Goal: Task Accomplishment & Management: Use online tool/utility

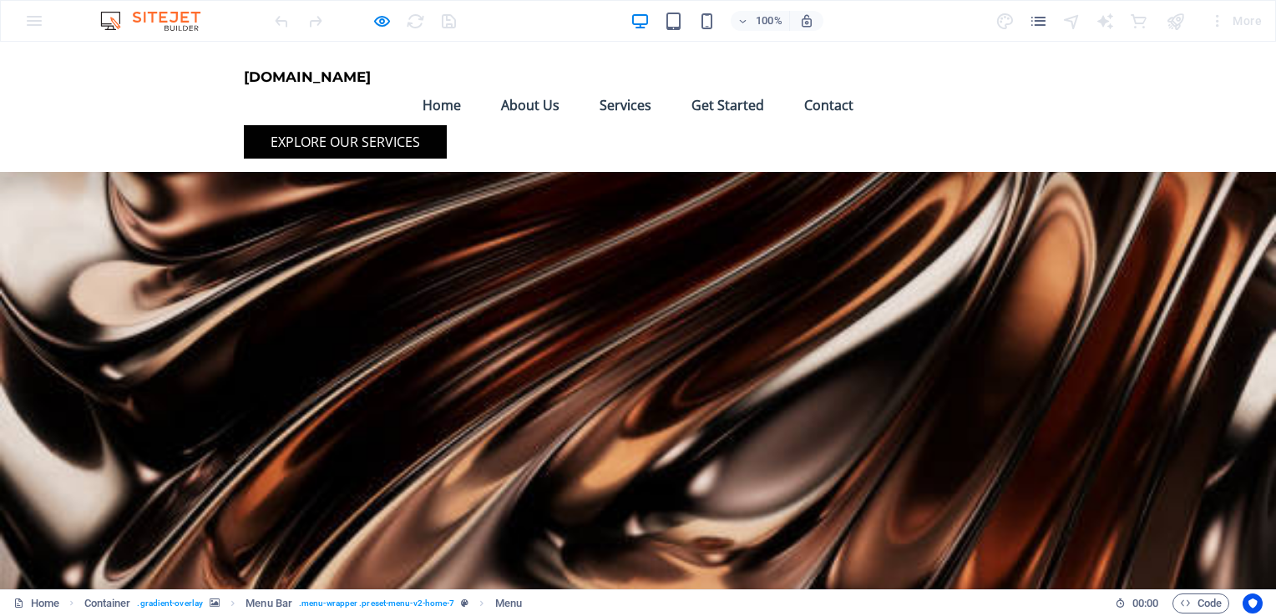
scroll to position [4792, 0]
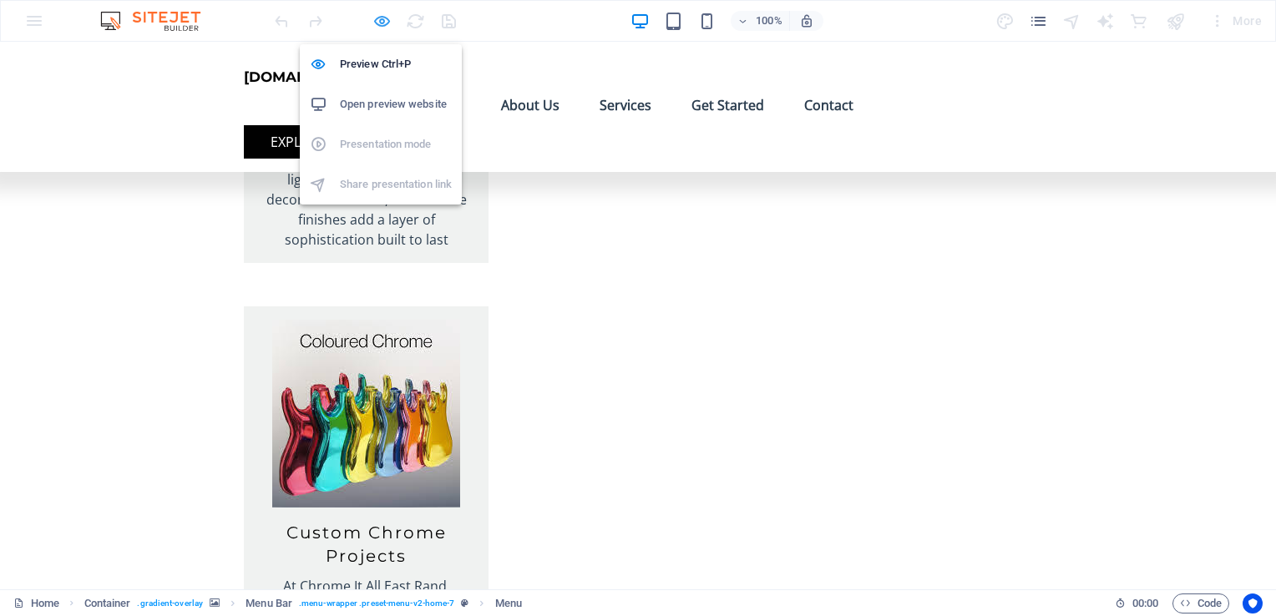
click at [384, 21] on icon "button" at bounding box center [381, 21] width 19 height 19
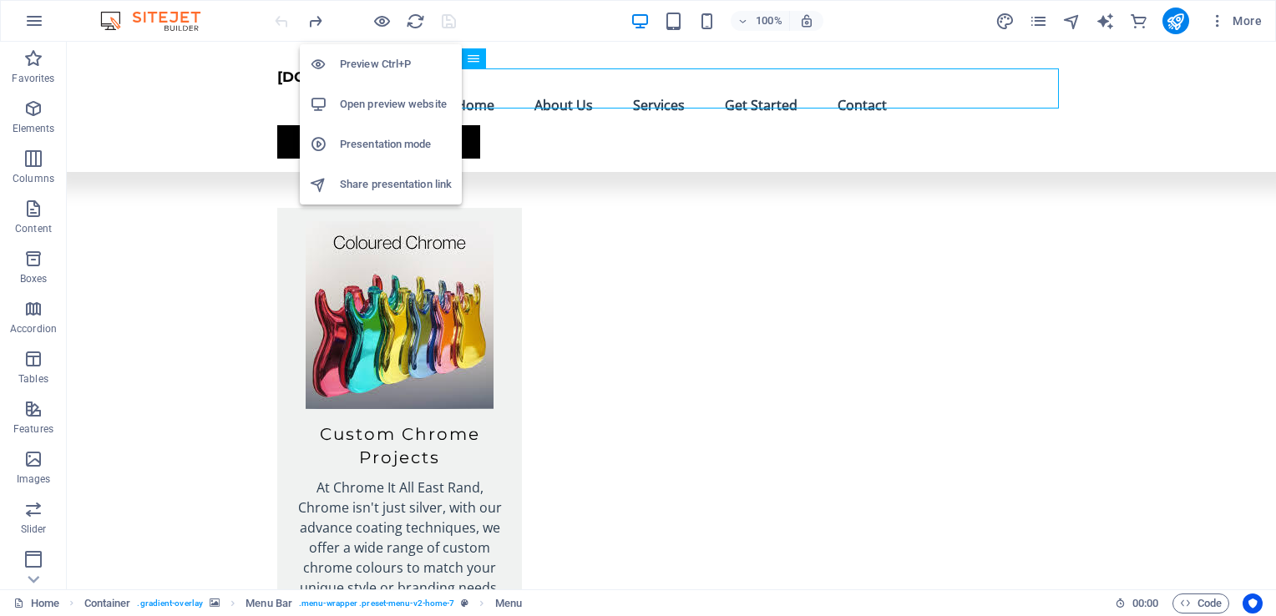
scroll to position [4691, 0]
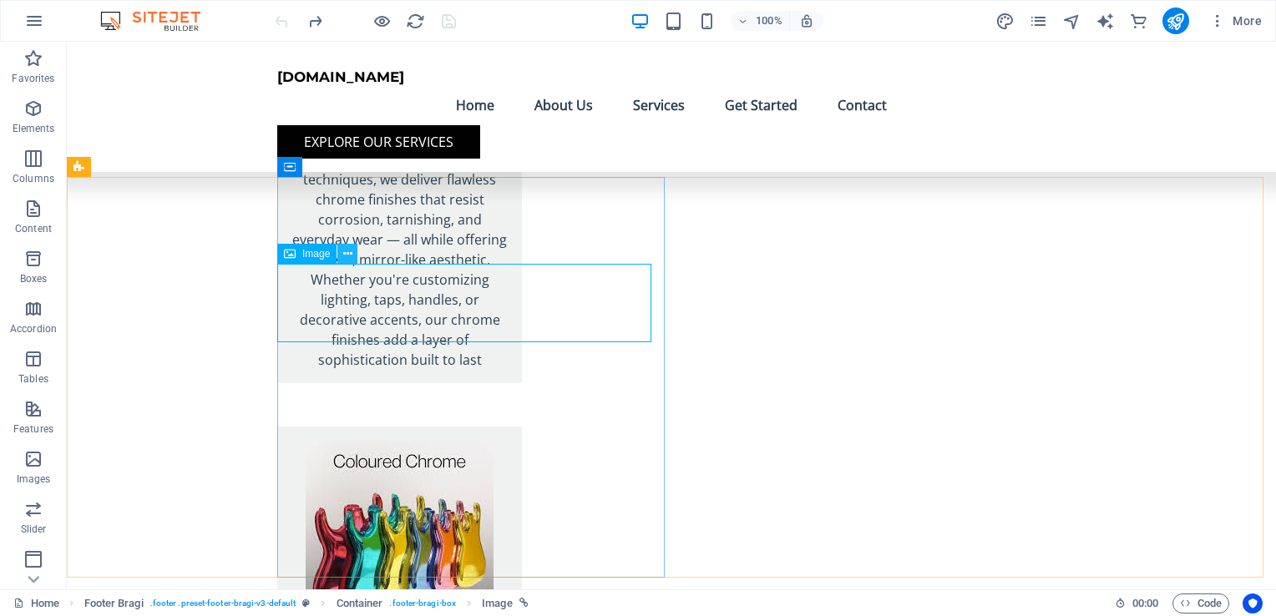
click at [350, 258] on icon at bounding box center [347, 254] width 9 height 18
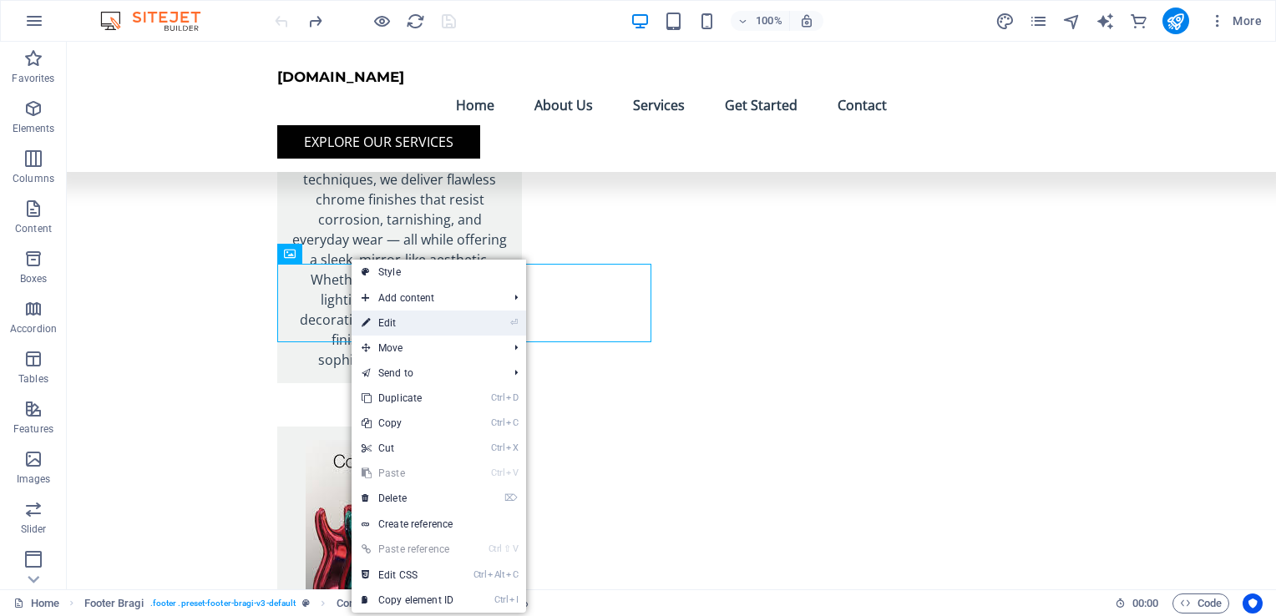
click at [401, 326] on link "⏎ Edit" at bounding box center [407, 323] width 112 height 25
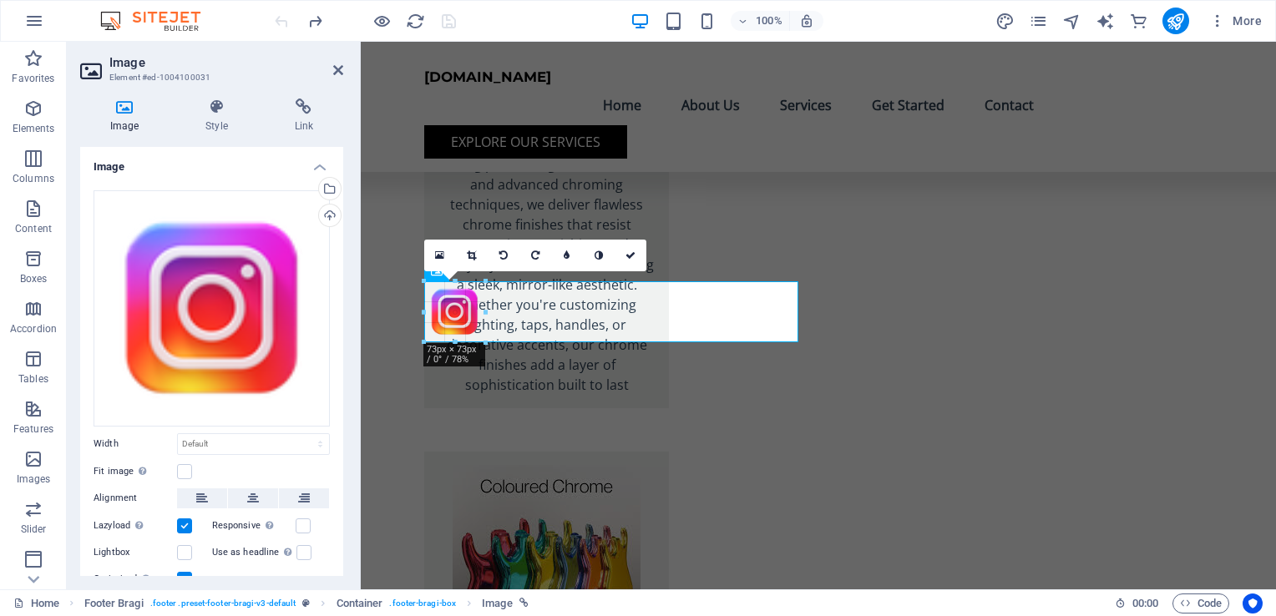
scroll to position [4220, 0]
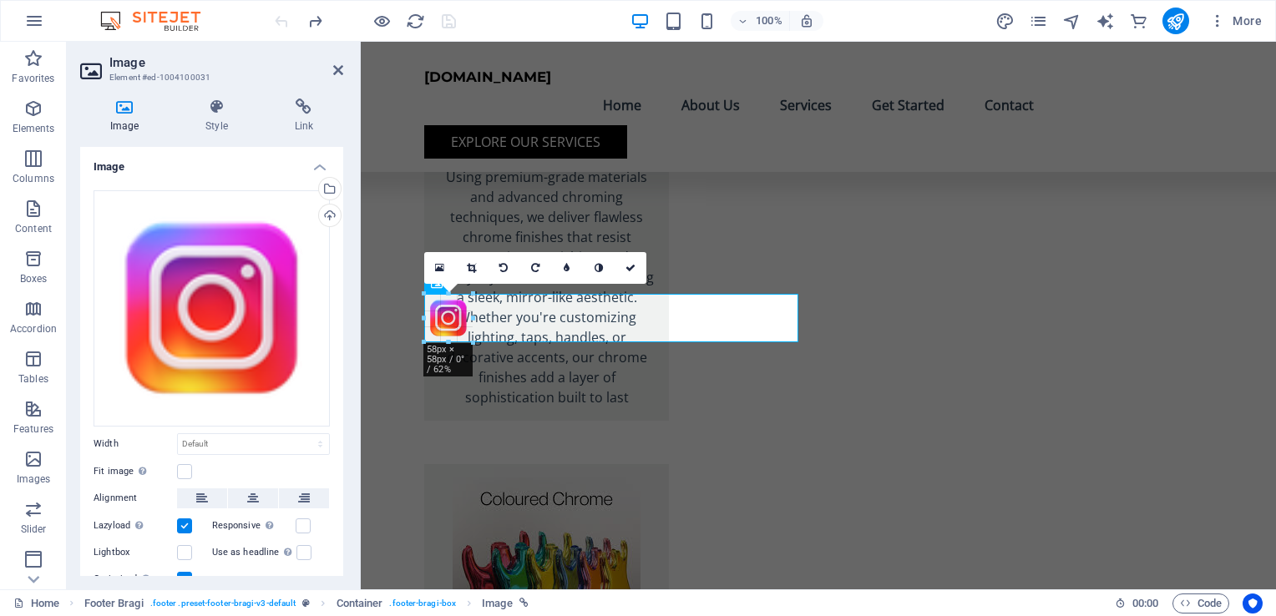
drag, startPoint x: 501, startPoint y: 341, endPoint x: 107, endPoint y: 271, distance: 400.3
type input "58"
select select "px"
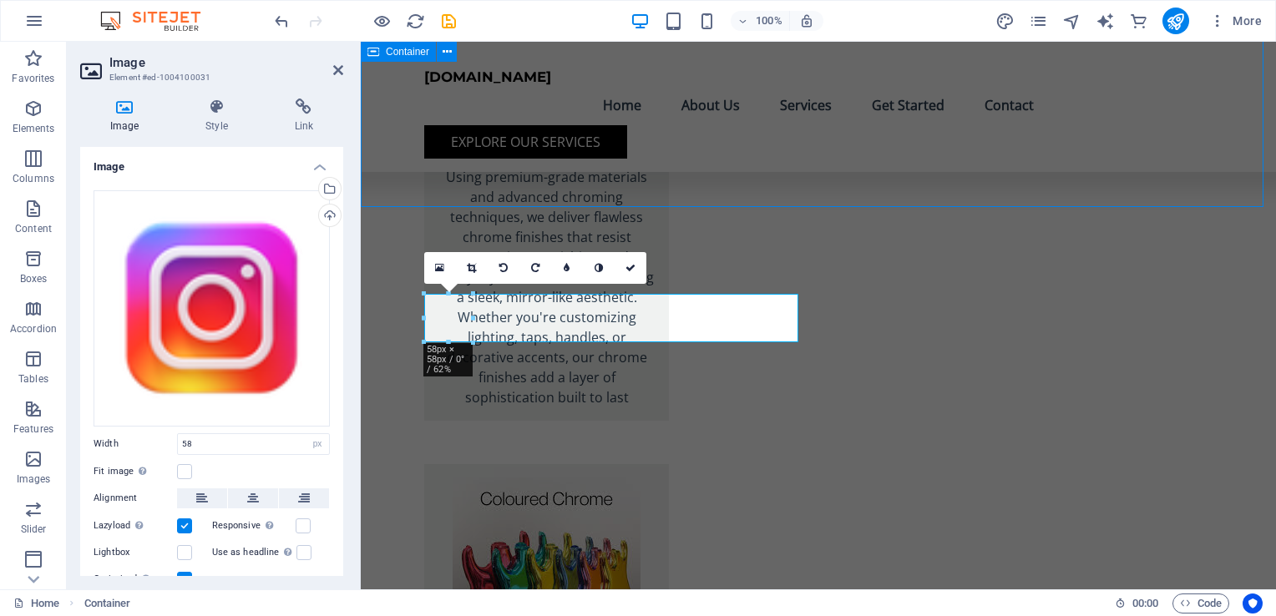
scroll to position [4661, 0]
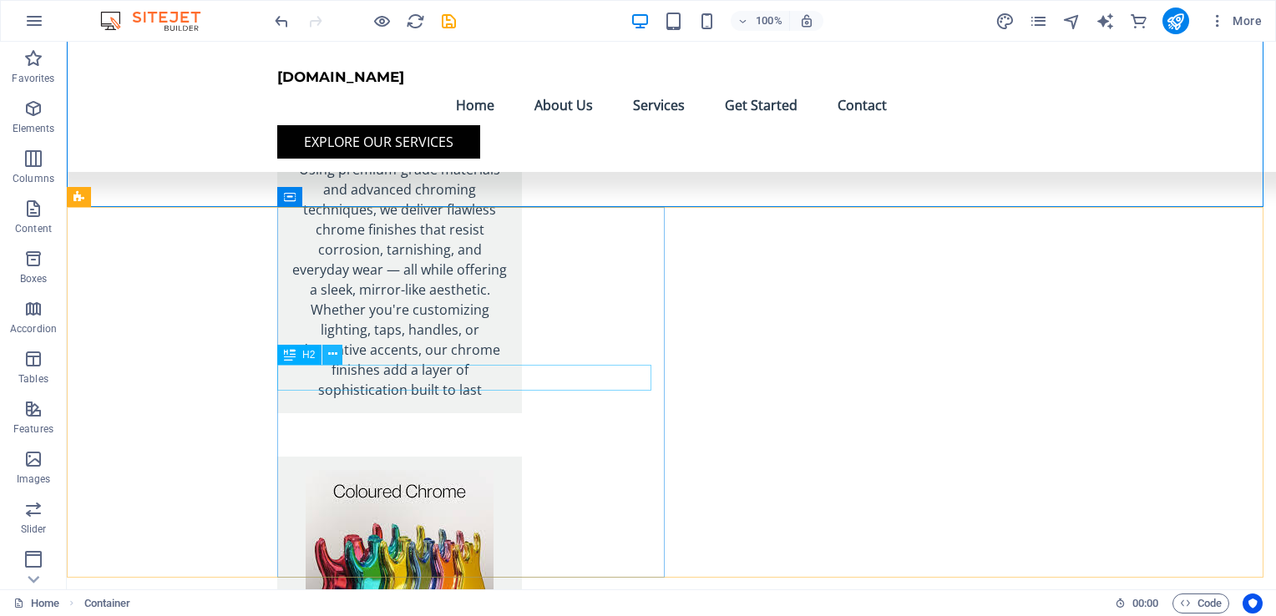
click at [333, 355] on icon at bounding box center [332, 355] width 9 height 18
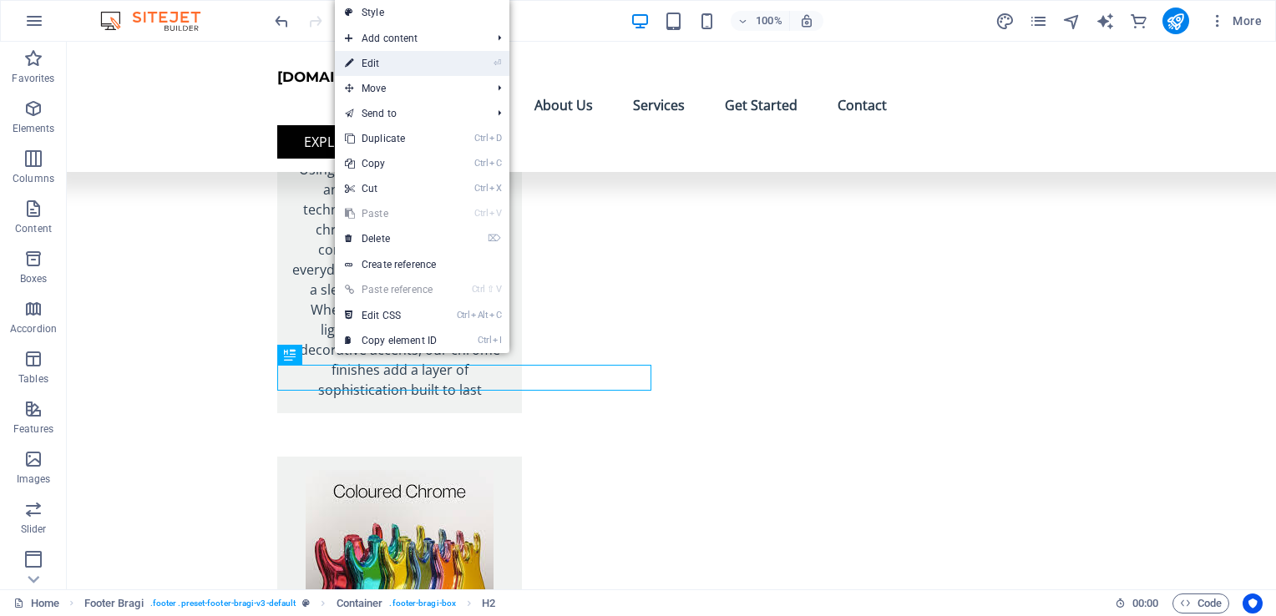
click at [407, 62] on link "⏎ Edit" at bounding box center [391, 63] width 112 height 25
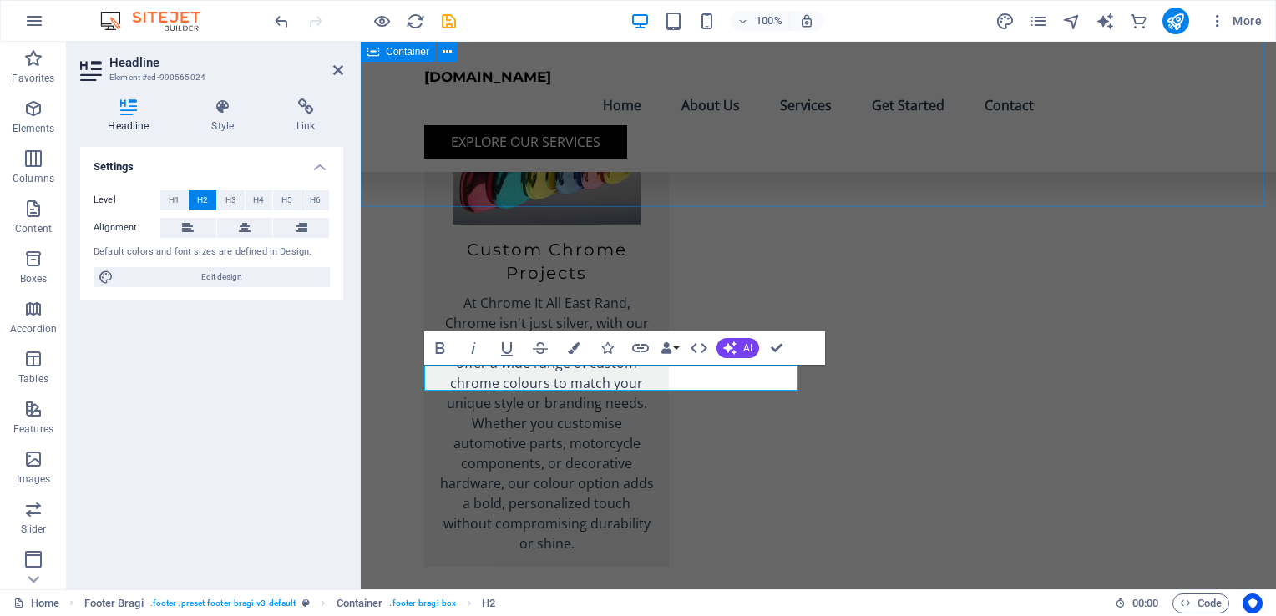
scroll to position [4220, 0]
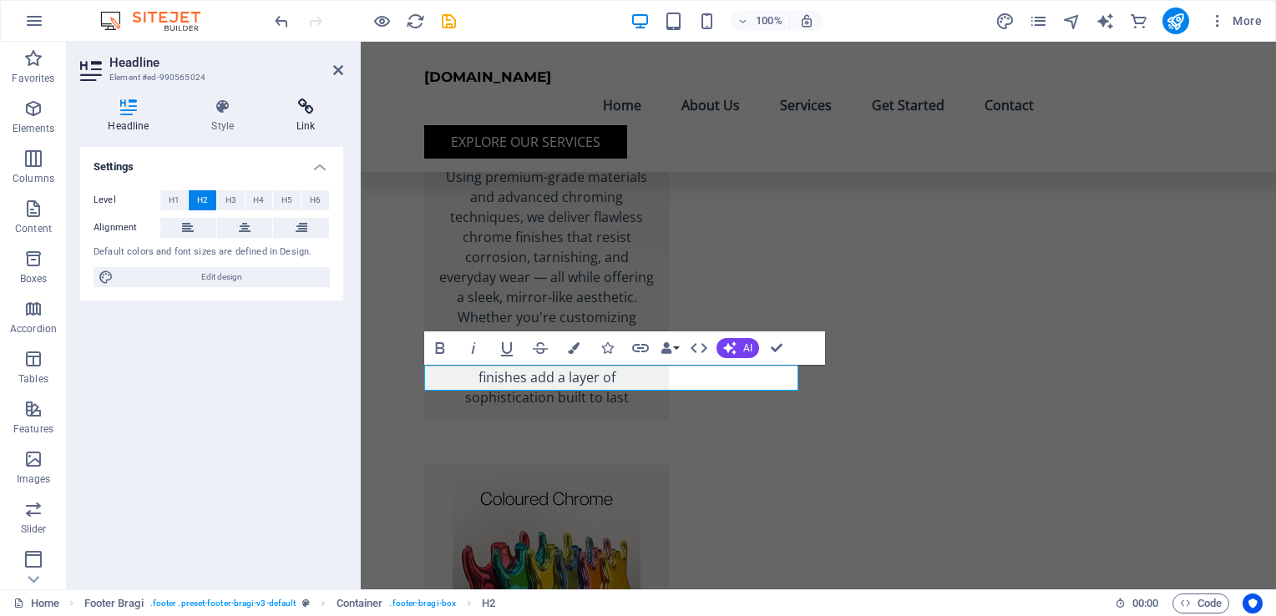
click at [307, 115] on h4 "Link" at bounding box center [306, 116] width 74 height 35
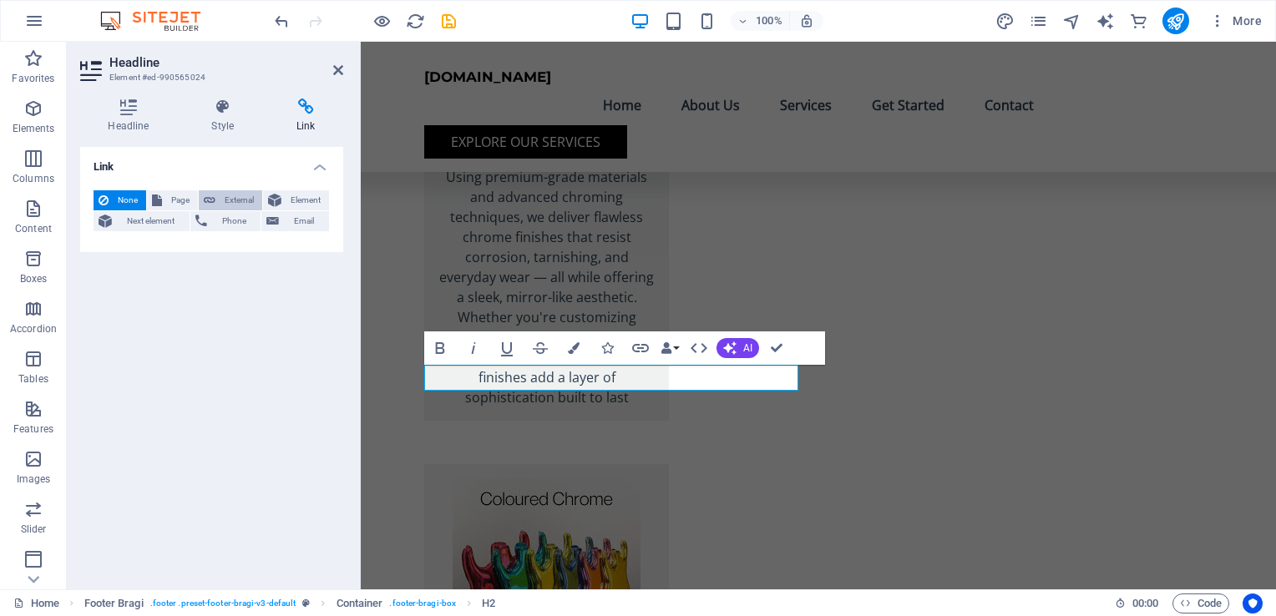
click at [236, 202] on span "External" at bounding box center [238, 200] width 37 height 20
select select "blank"
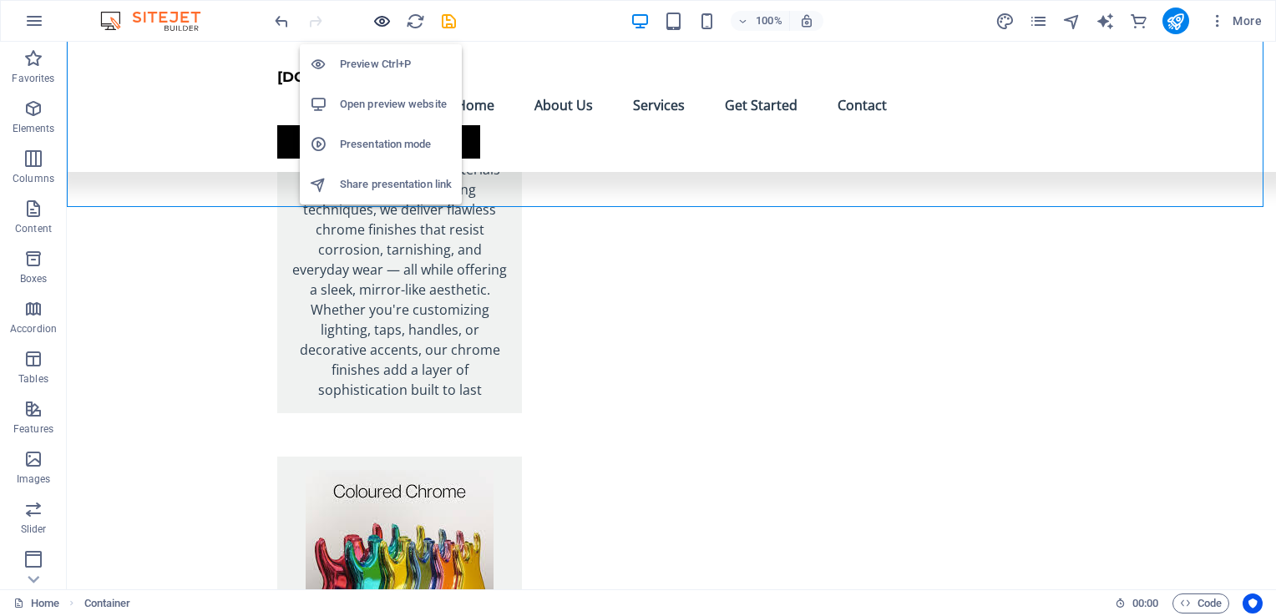
click at [382, 21] on icon "button" at bounding box center [381, 21] width 19 height 19
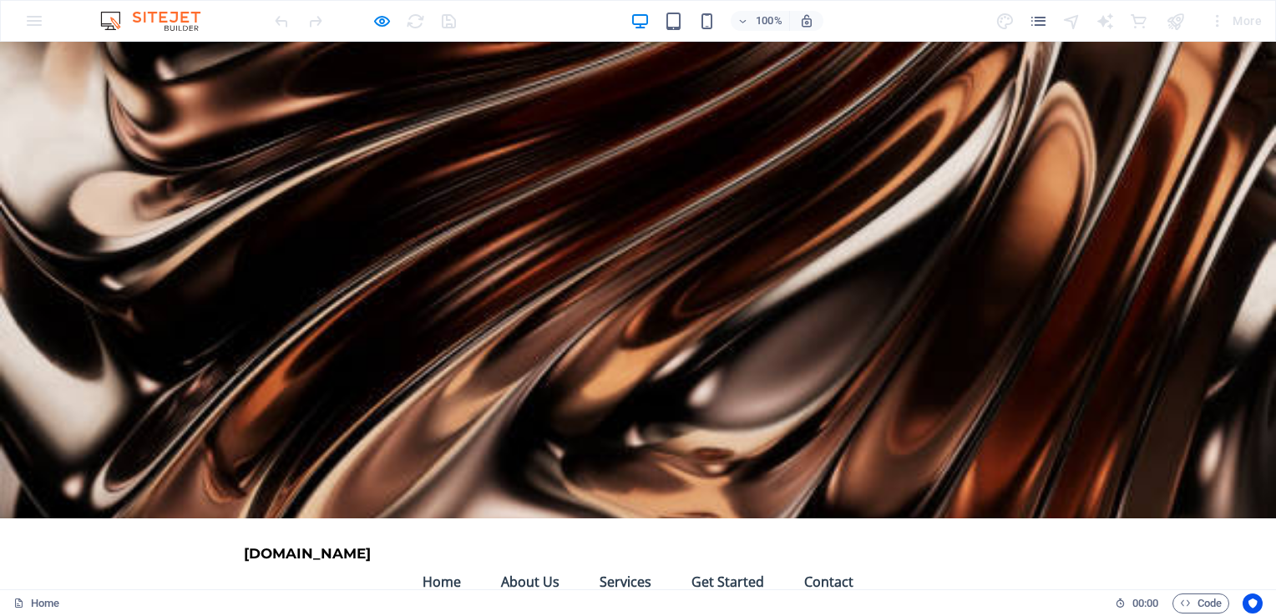
scroll to position [0, 0]
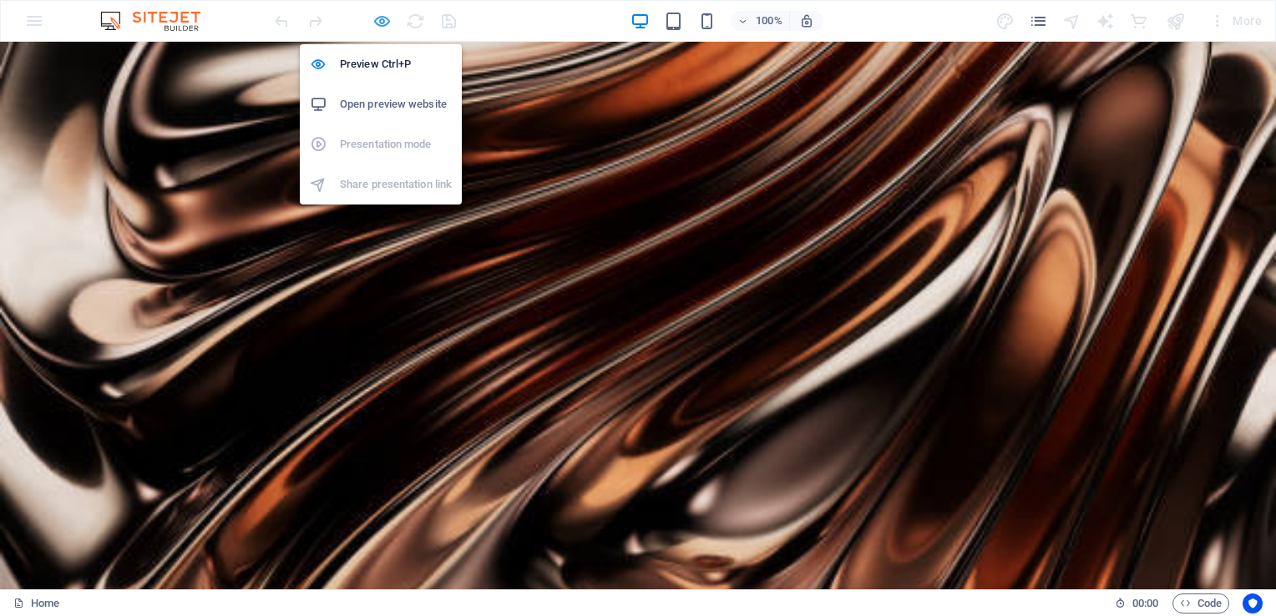
click at [377, 18] on icon "button" at bounding box center [381, 21] width 19 height 19
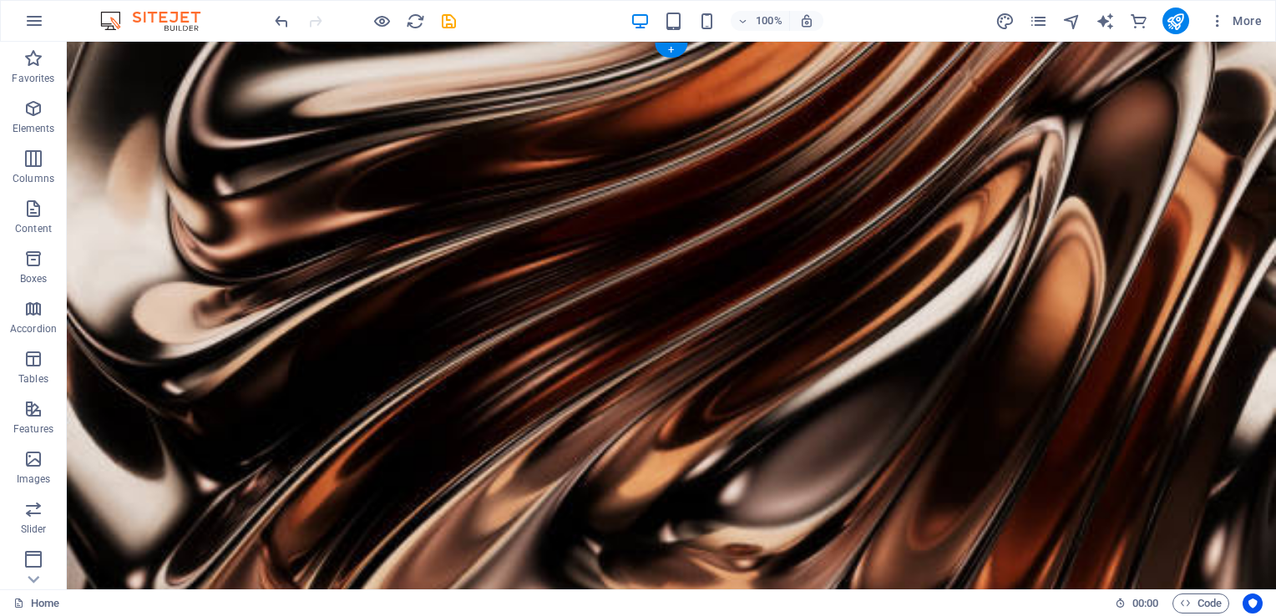
click at [1092, 379] on figure at bounding box center [671, 334] width 1209 height 584
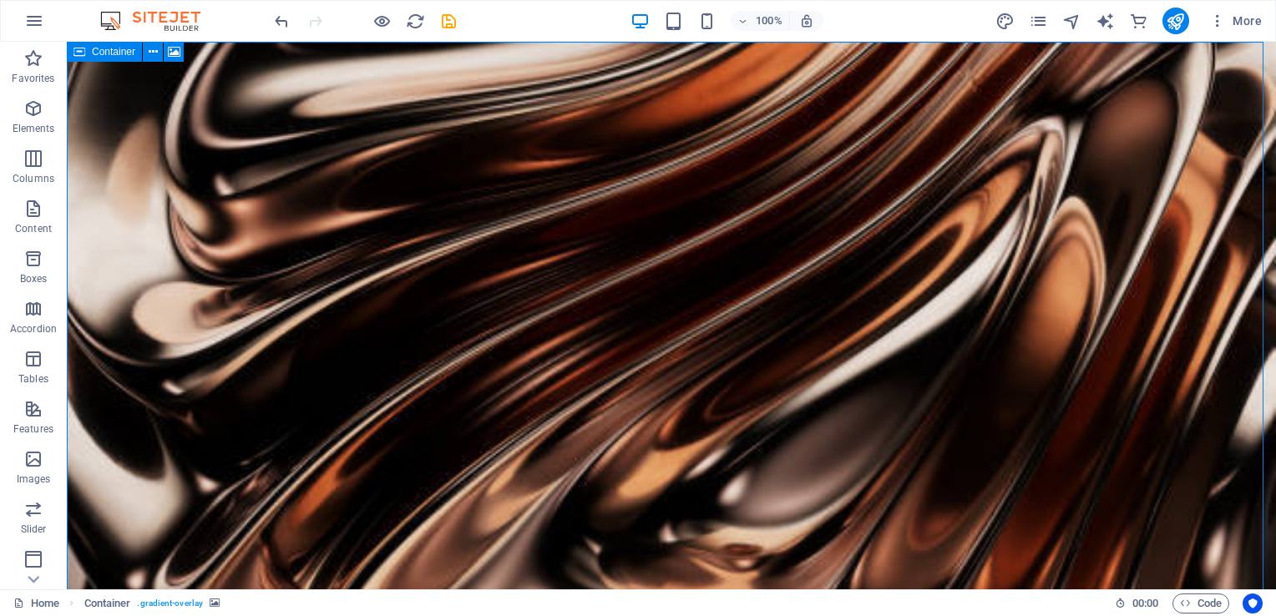
click at [80, 58] on icon at bounding box center [79, 52] width 12 height 20
click at [178, 55] on icon at bounding box center [174, 52] width 13 height 18
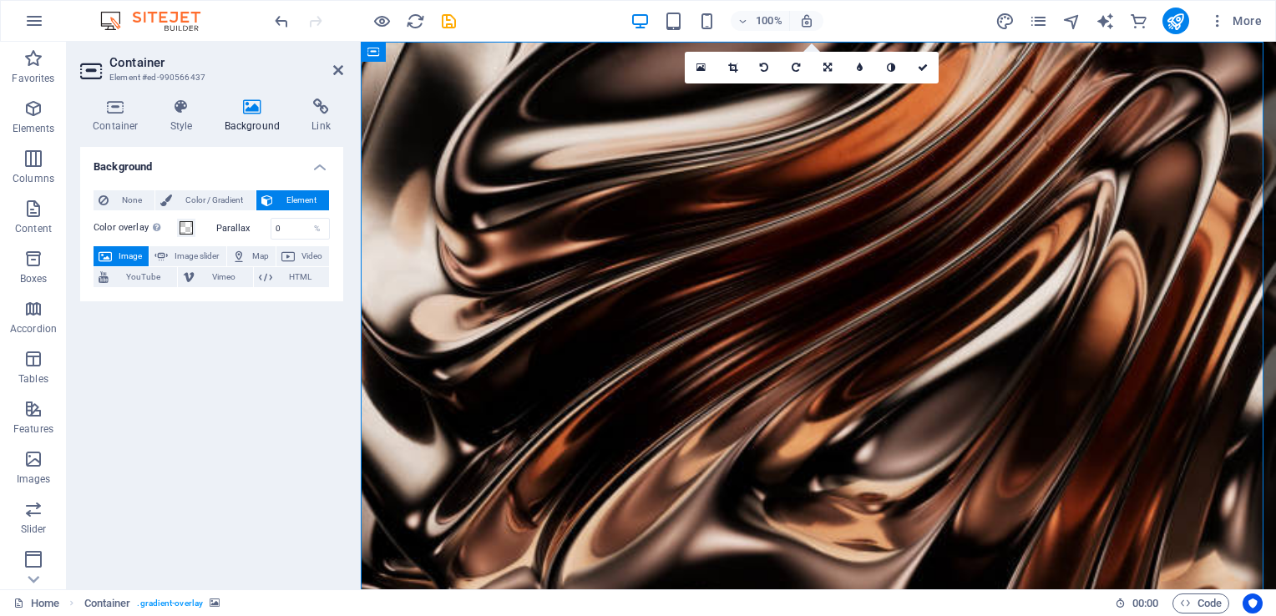
click at [114, 255] on button "Image" at bounding box center [121, 256] width 55 height 20
click at [109, 116] on h4 "Container" at bounding box center [119, 116] width 78 height 35
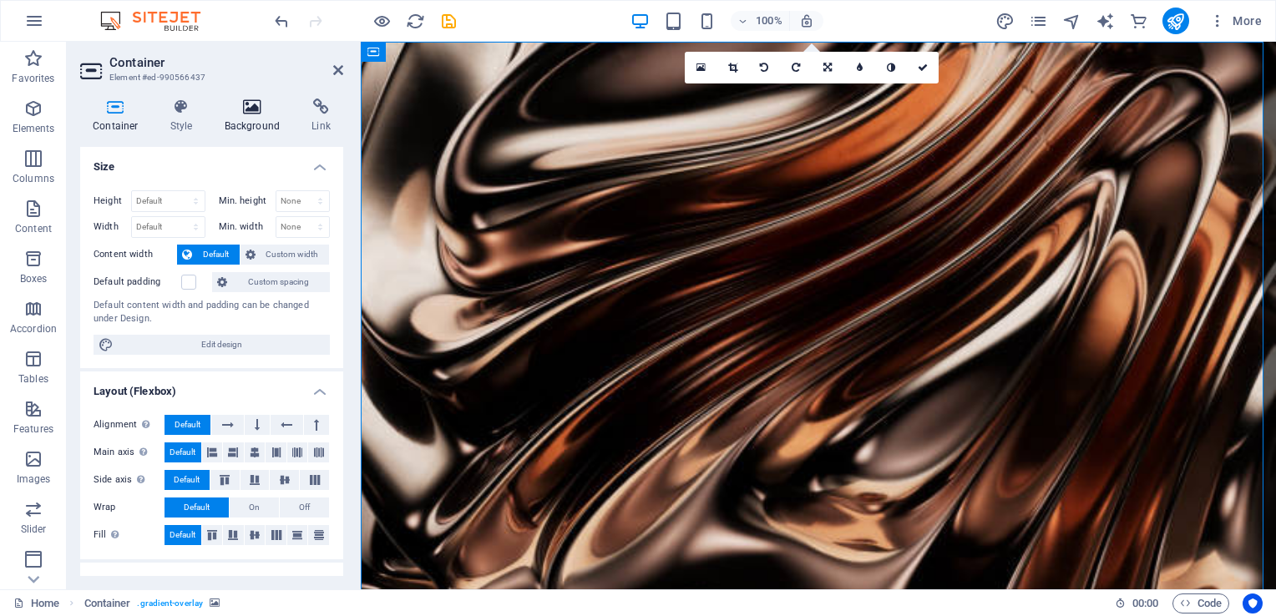
click at [242, 125] on h4 "Background" at bounding box center [256, 116] width 88 height 35
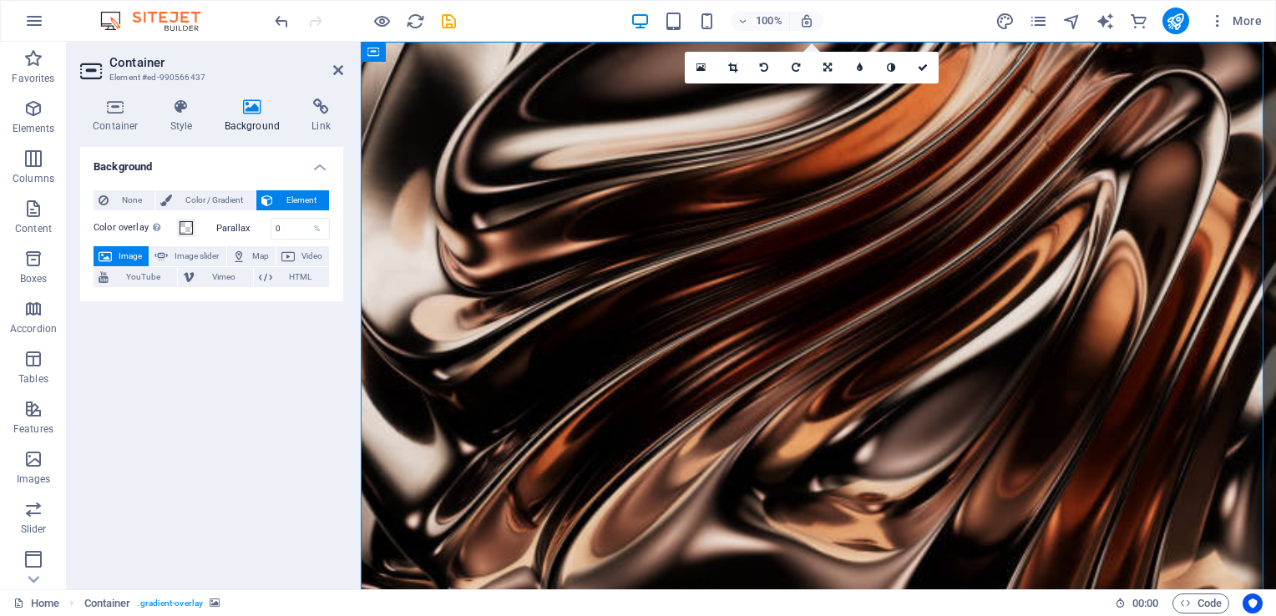
click at [278, 195] on span "Element" at bounding box center [301, 200] width 46 height 20
click at [119, 197] on span "None" at bounding box center [132, 200] width 36 height 20
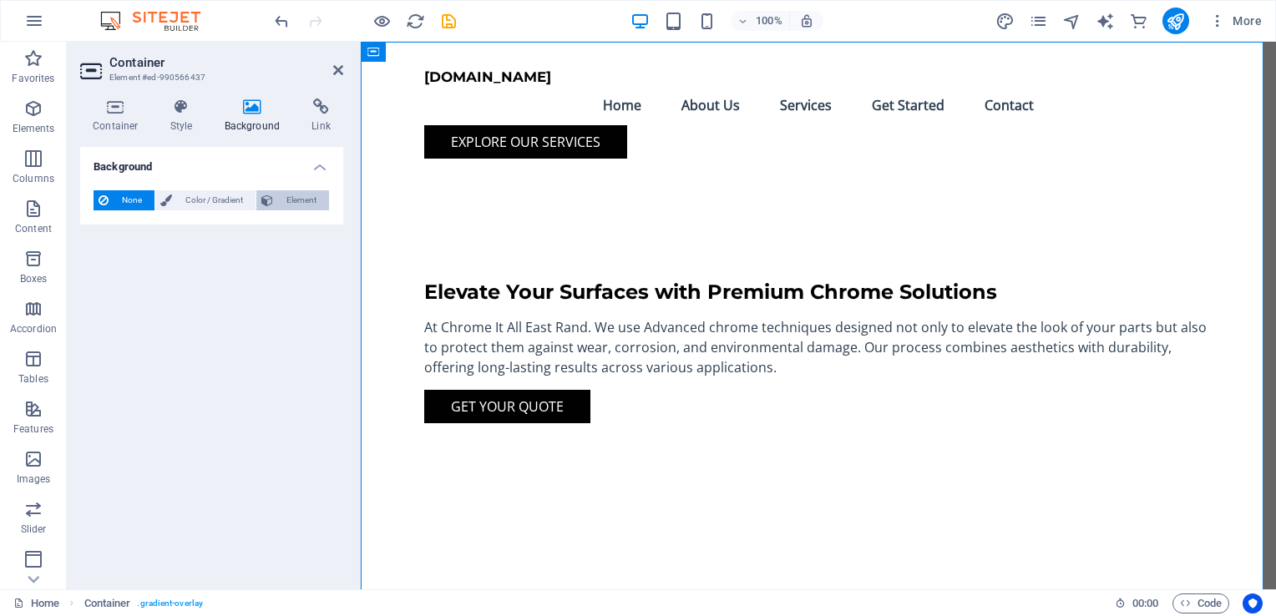
click at [299, 200] on span "Element" at bounding box center [301, 200] width 46 height 20
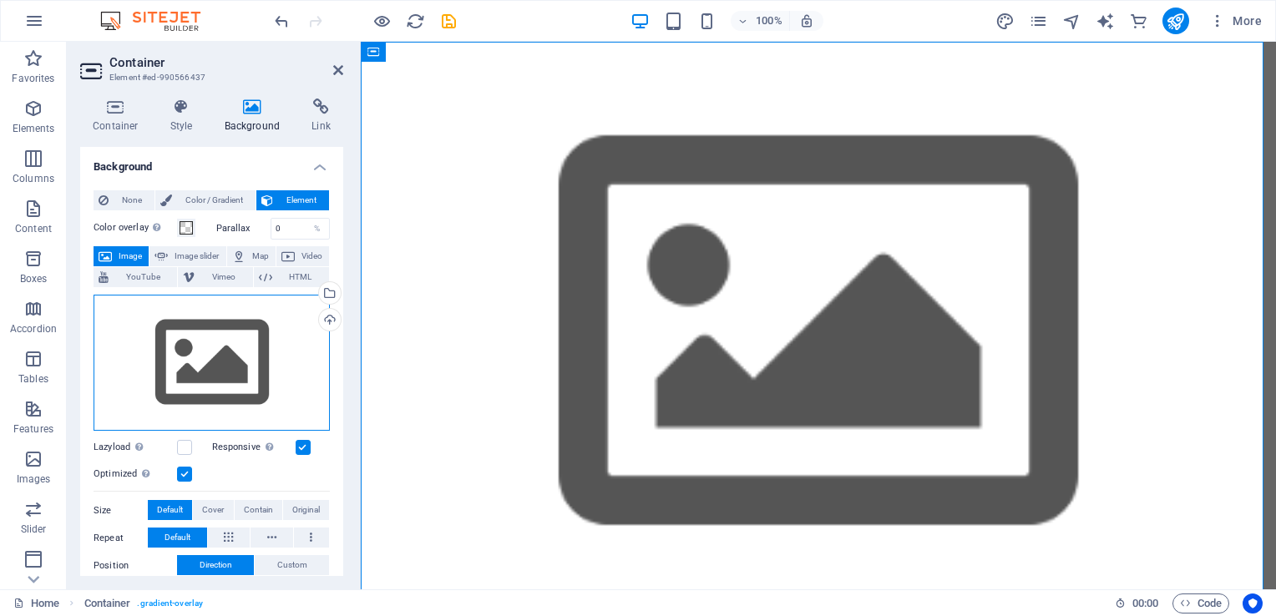
drag, startPoint x: 209, startPoint y: 352, endPoint x: 139, endPoint y: 362, distance: 70.7
click at [139, 362] on div "Drag files here, click to choose files or select files from Files or our free s…" at bounding box center [212, 363] width 236 height 137
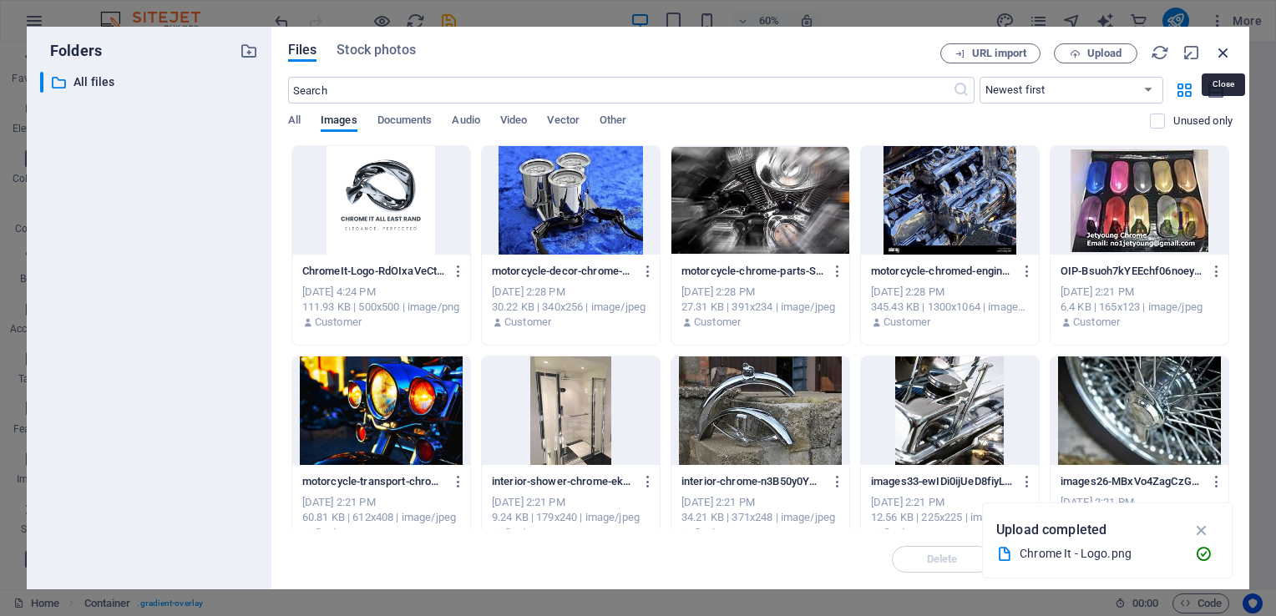
click at [1224, 48] on icon "button" at bounding box center [1223, 52] width 18 height 18
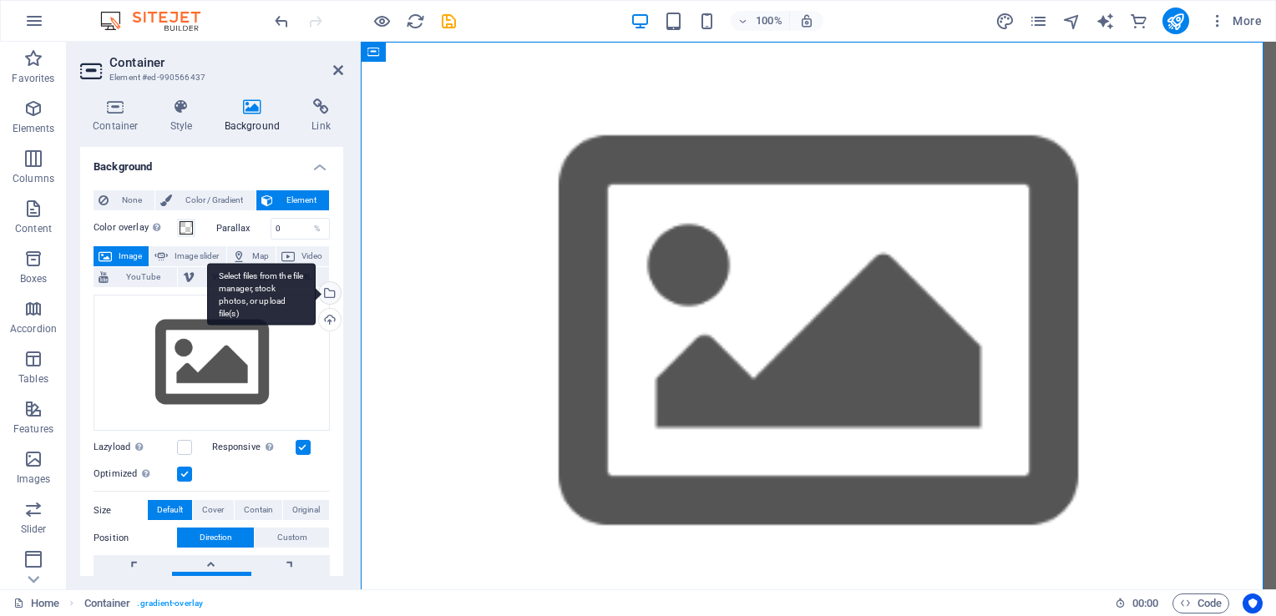
click at [327, 291] on div "Select files from the file manager, stock photos, or upload file(s)" at bounding box center [328, 294] width 25 height 25
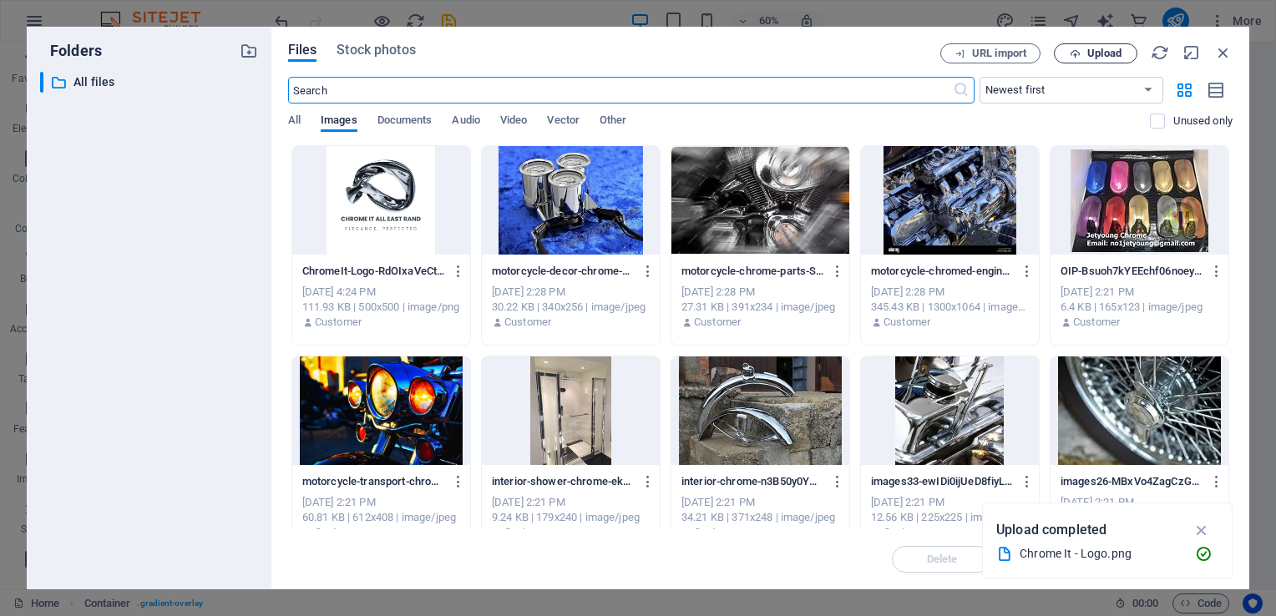
click at [1091, 53] on span "Upload" at bounding box center [1104, 53] width 34 height 10
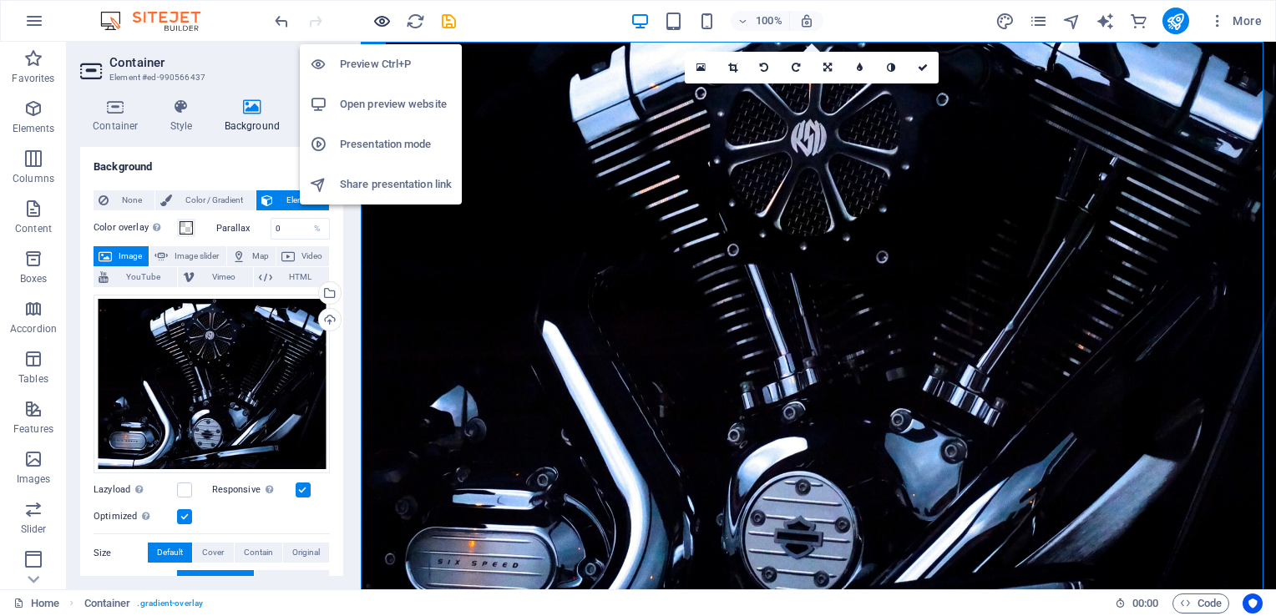
click at [382, 21] on icon "button" at bounding box center [381, 21] width 19 height 19
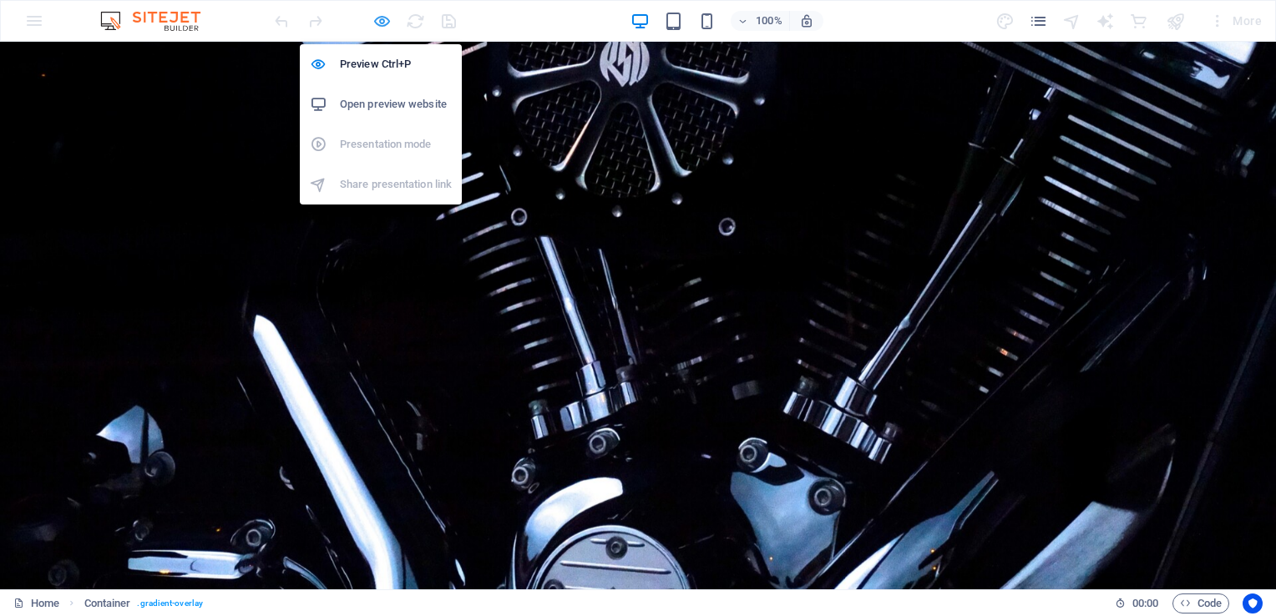
click at [378, 27] on icon "button" at bounding box center [381, 21] width 19 height 19
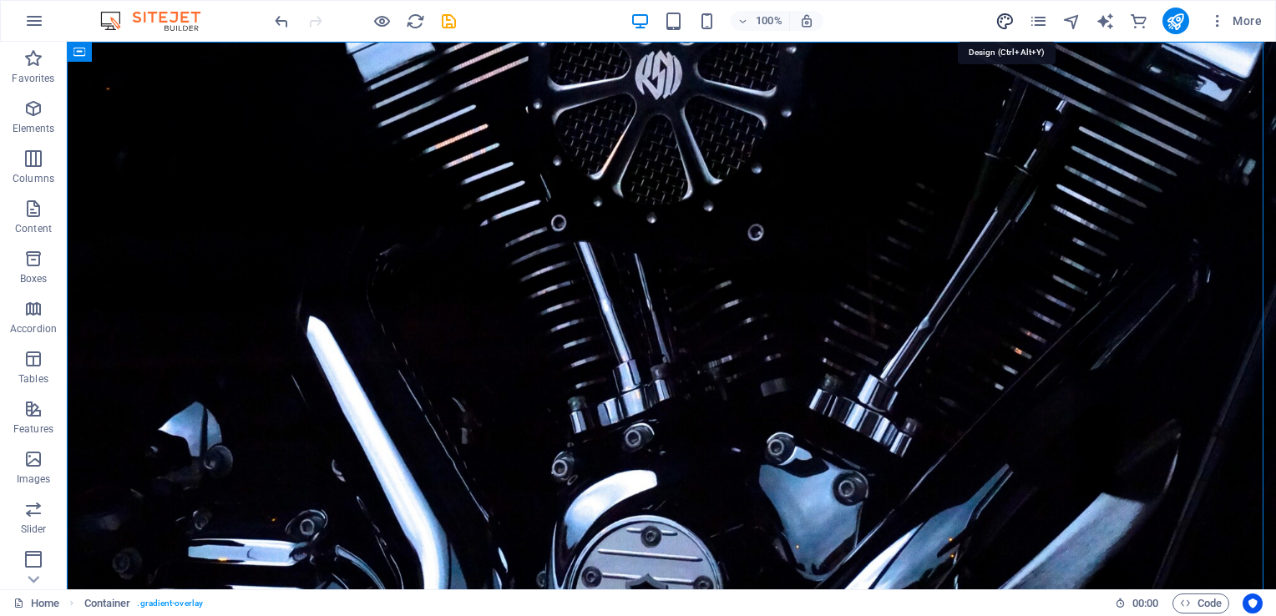
click at [1002, 20] on icon "design" at bounding box center [1004, 21] width 19 height 19
select select "px"
select select "200"
select select "px"
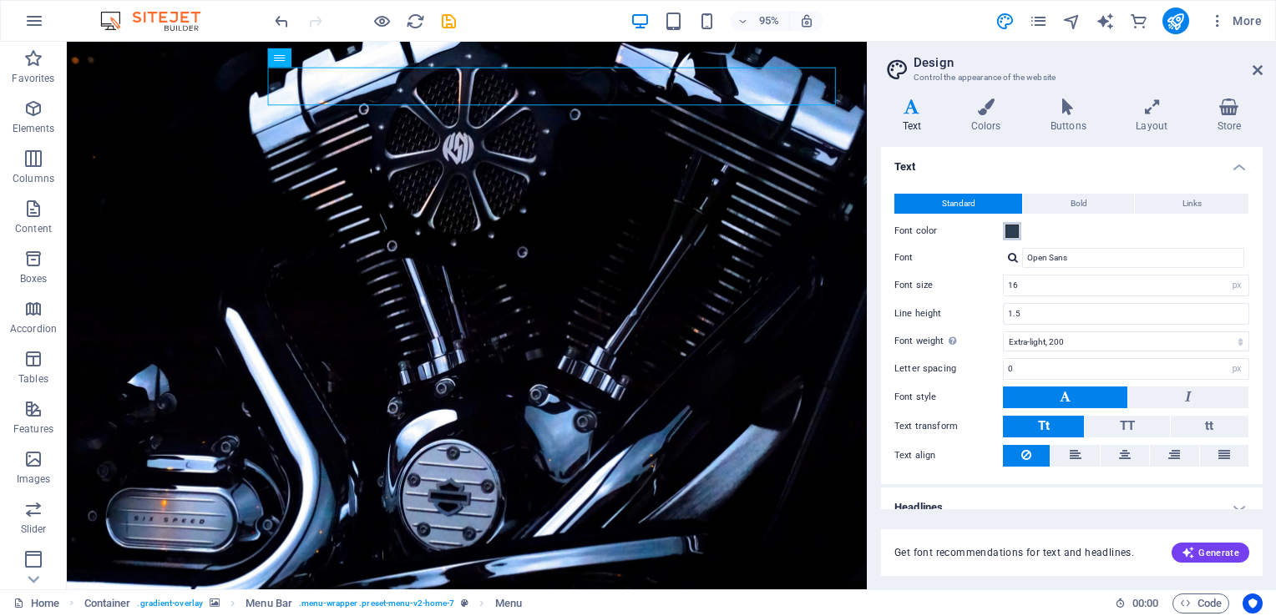
click at [1010, 230] on span at bounding box center [1011, 231] width 13 height 13
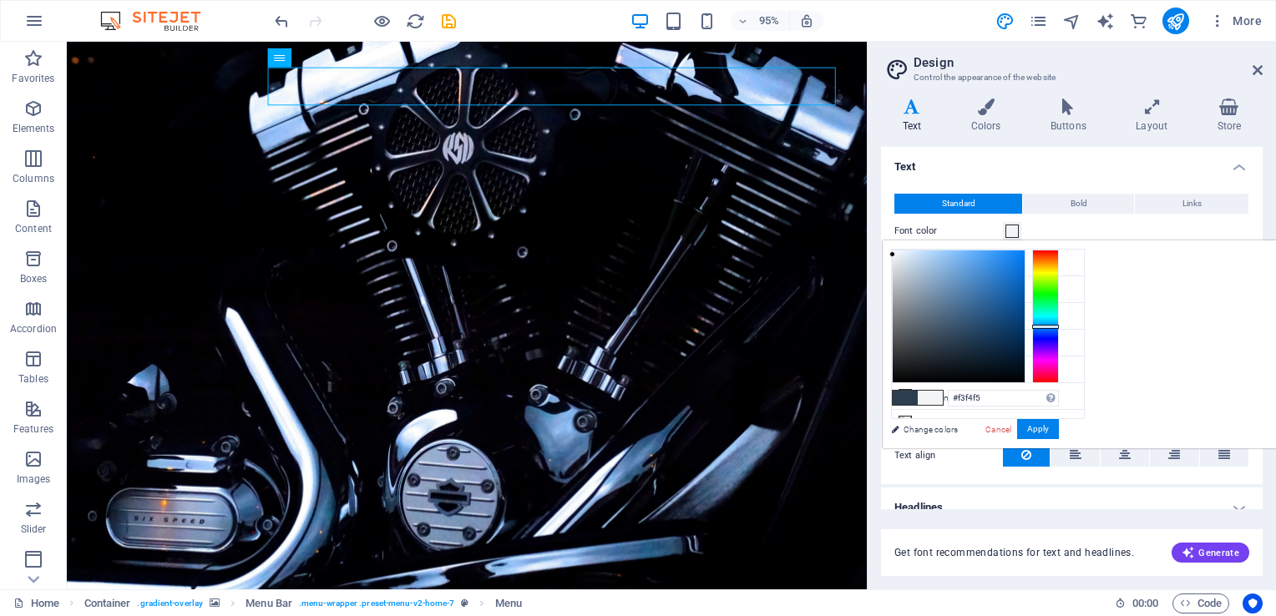
drag, startPoint x: 1153, startPoint y: 339, endPoint x: 1101, endPoint y: 254, distance: 99.7
click at [895, 254] on div at bounding box center [892, 254] width 6 height 6
drag, startPoint x: 1099, startPoint y: 255, endPoint x: 1142, endPoint y: 282, distance: 51.4
click at [936, 282] on div at bounding box center [933, 283] width 6 height 6
click at [1059, 428] on button "Apply" at bounding box center [1038, 429] width 42 height 20
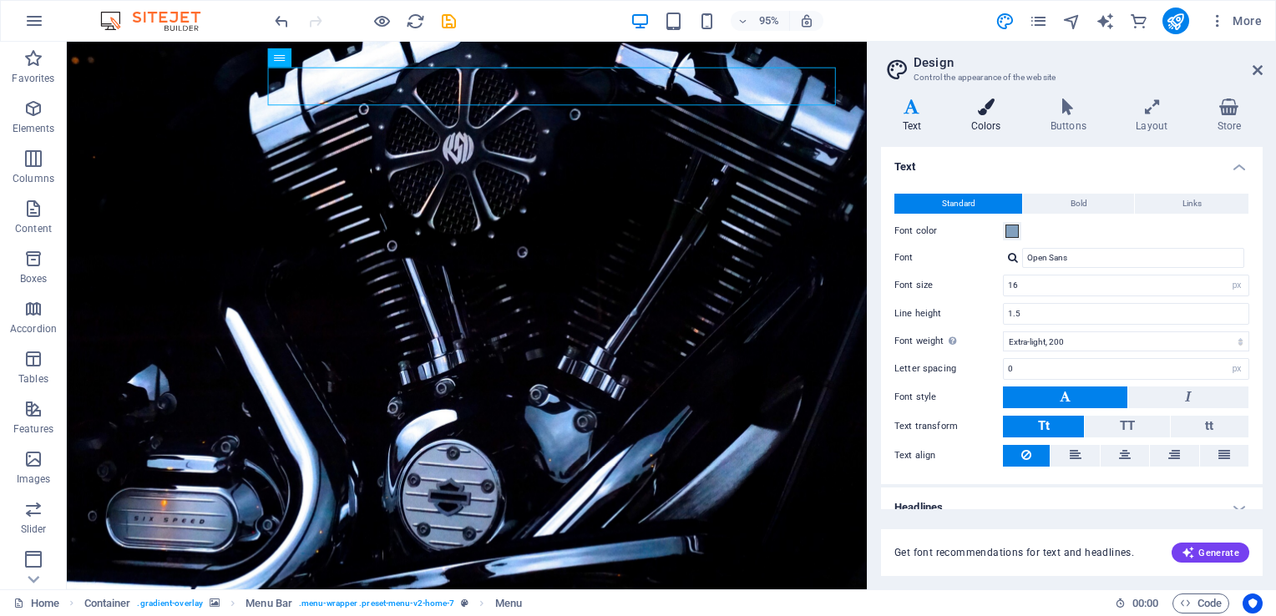
click at [982, 115] on icon at bounding box center [985, 107] width 73 height 17
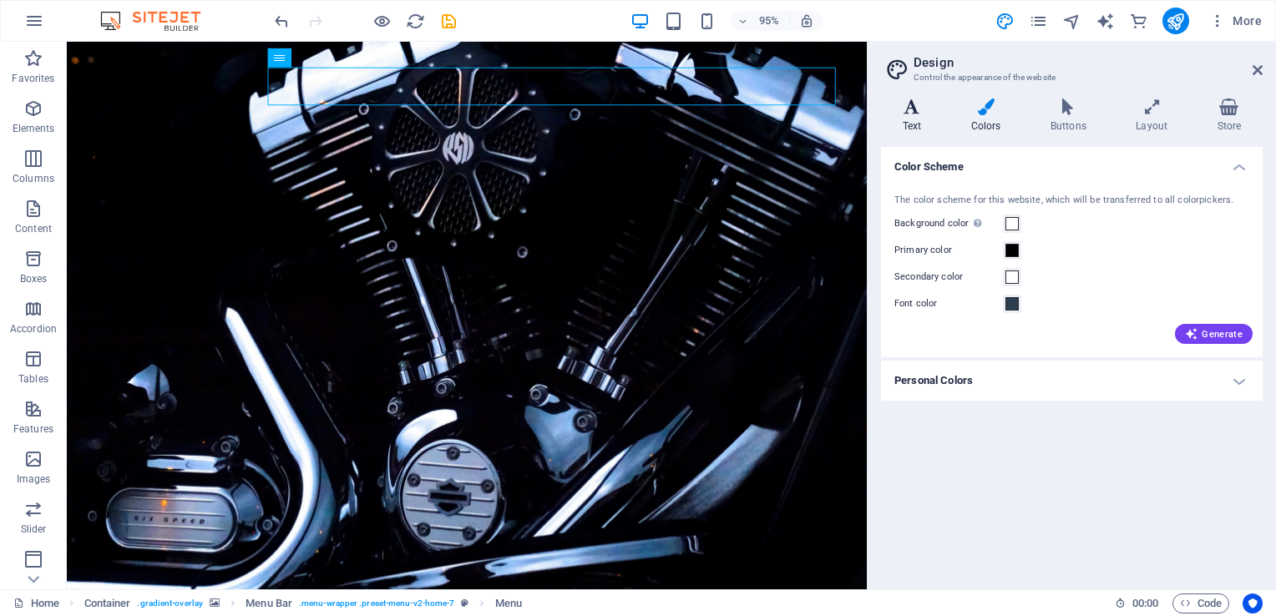
click at [908, 118] on h4 "Text" at bounding box center [915, 116] width 68 height 35
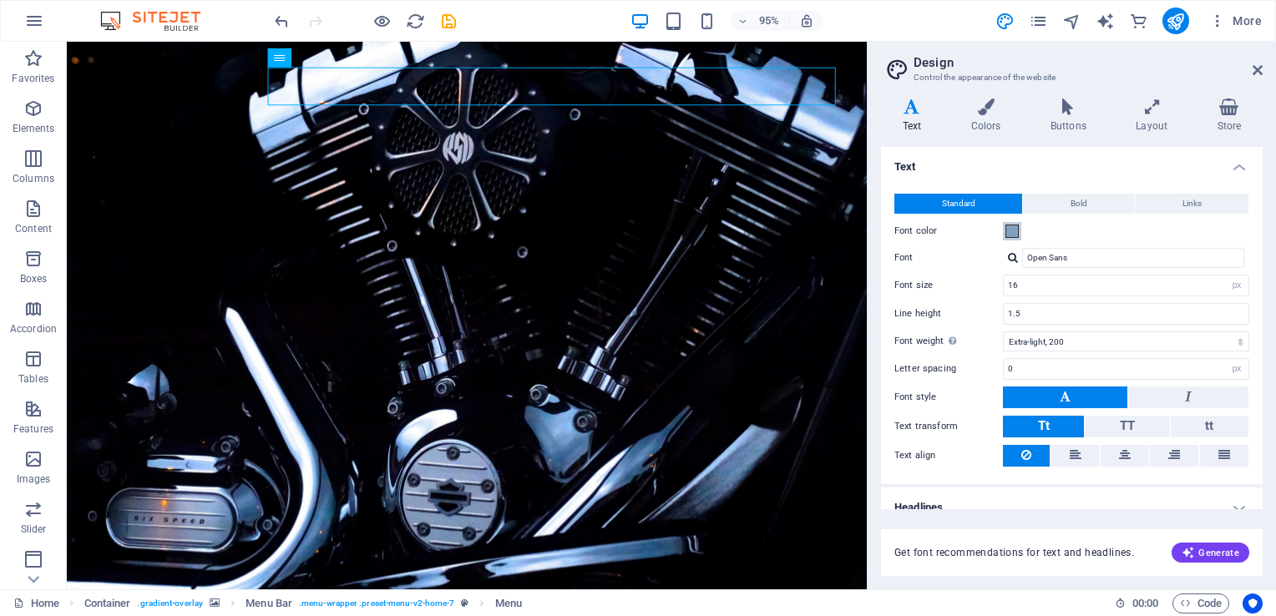
click at [1009, 229] on span at bounding box center [1011, 231] width 13 height 13
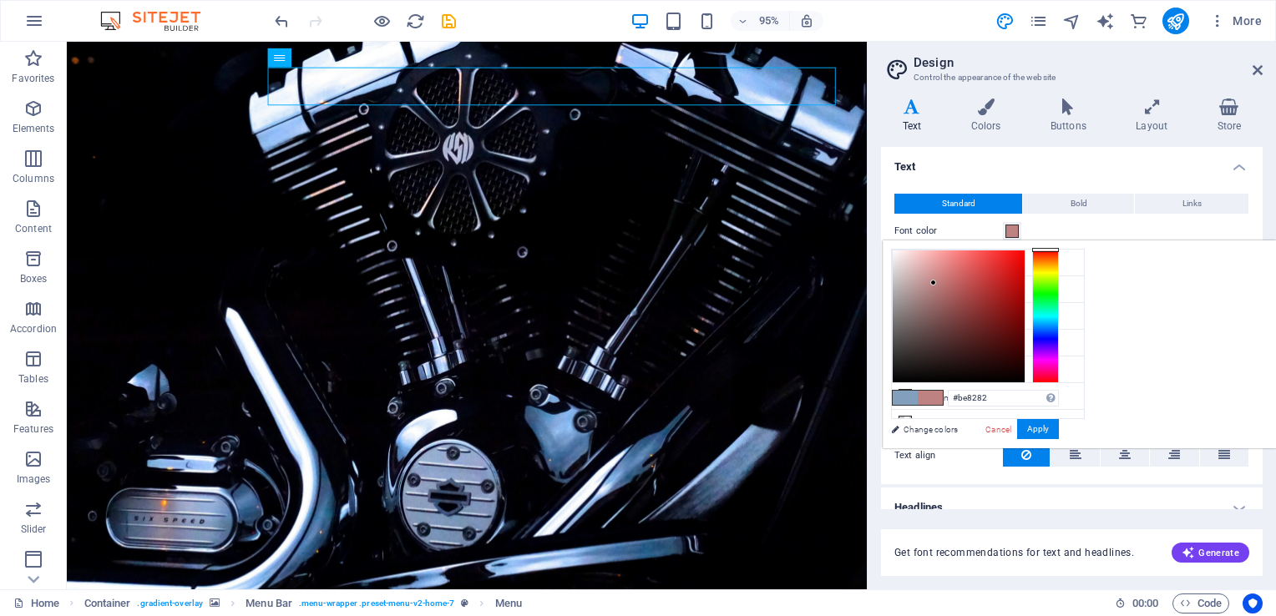
drag, startPoint x: 1260, startPoint y: 326, endPoint x: 1246, endPoint y: 233, distance: 93.8
click at [1246, 233] on body "[DOMAIN_NAME] Home Favorites Elements Columns Content Boxes Accordion Tables Fe…" at bounding box center [638, 308] width 1276 height 616
drag, startPoint x: 1140, startPoint y: 279, endPoint x: 1244, endPoint y: 249, distance: 107.8
click at [1059, 250] on div at bounding box center [975, 317] width 167 height 134
type input "#c40909"
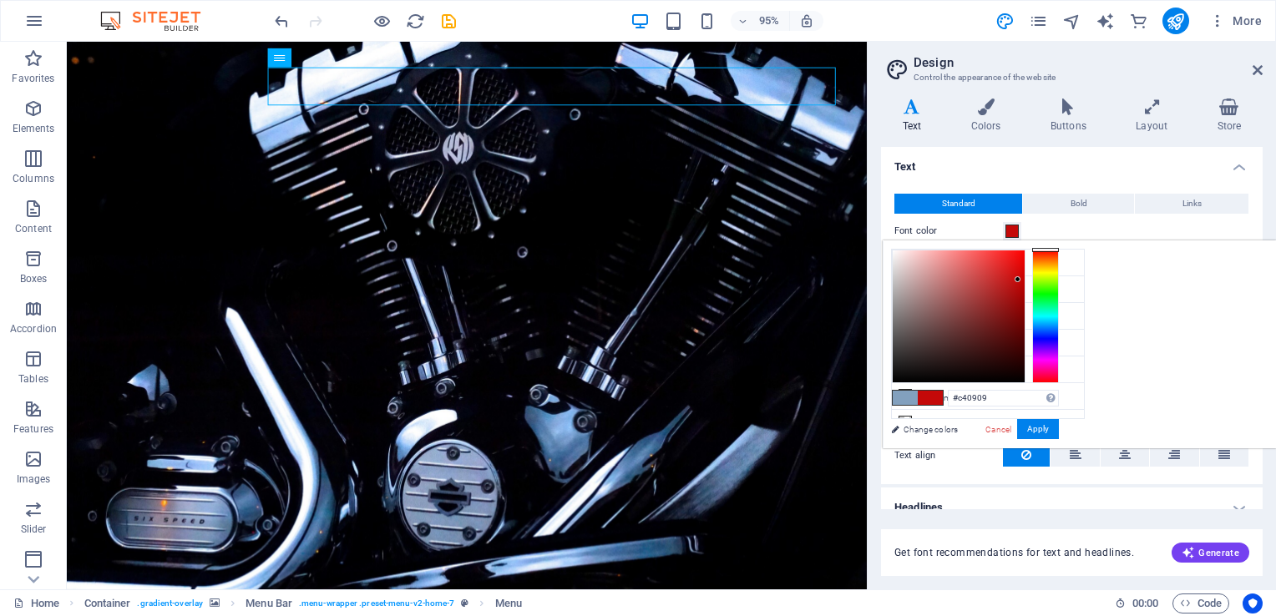
drag, startPoint x: 1232, startPoint y: 248, endPoint x: 1226, endPoint y: 279, distance: 31.4
click at [1020, 279] on div at bounding box center [1017, 279] width 6 height 6
click at [1059, 424] on button "Apply" at bounding box center [1038, 429] width 42 height 20
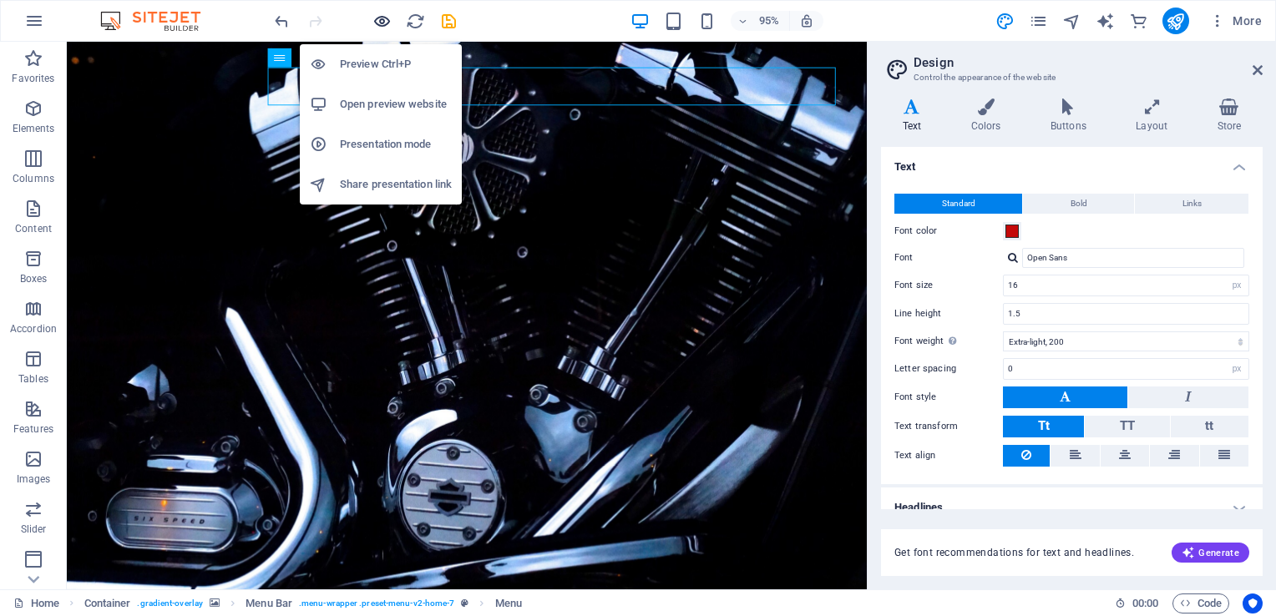
click at [381, 20] on icon "button" at bounding box center [381, 21] width 19 height 19
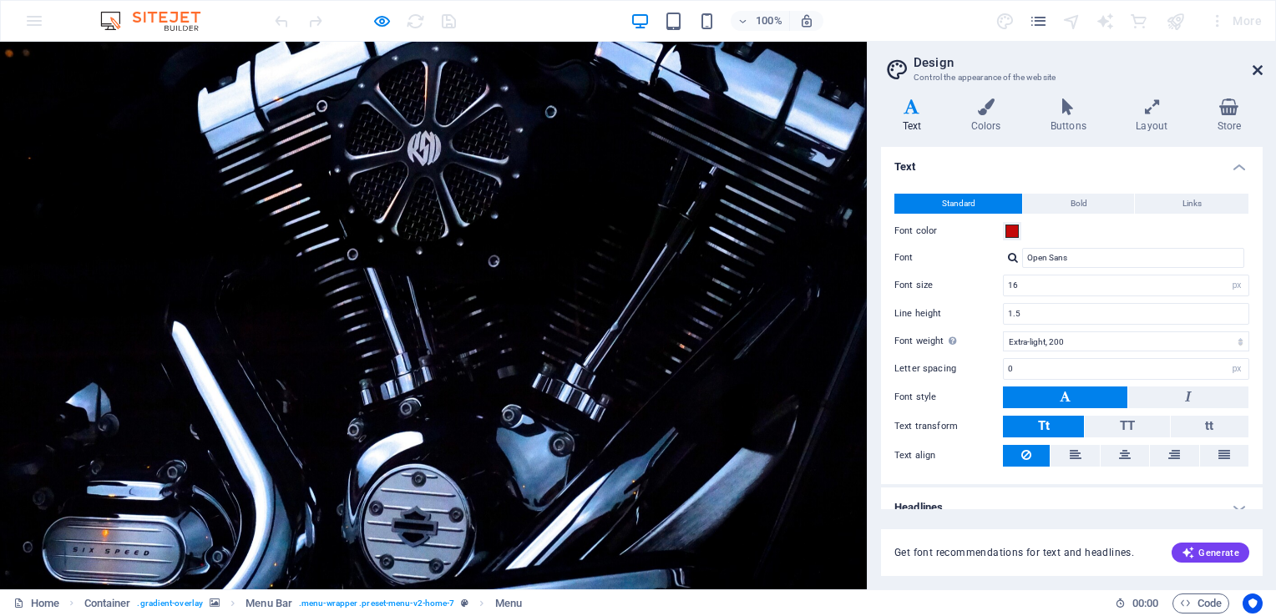
click at [1259, 66] on icon at bounding box center [1257, 69] width 10 height 13
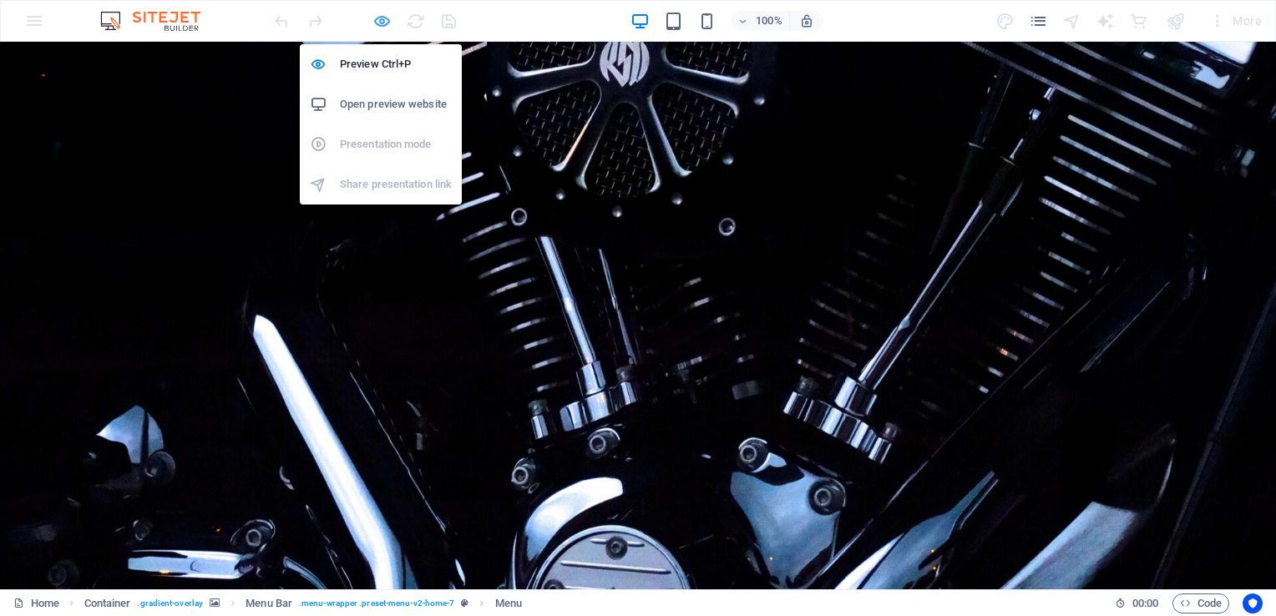
click at [382, 19] on icon "button" at bounding box center [381, 21] width 19 height 19
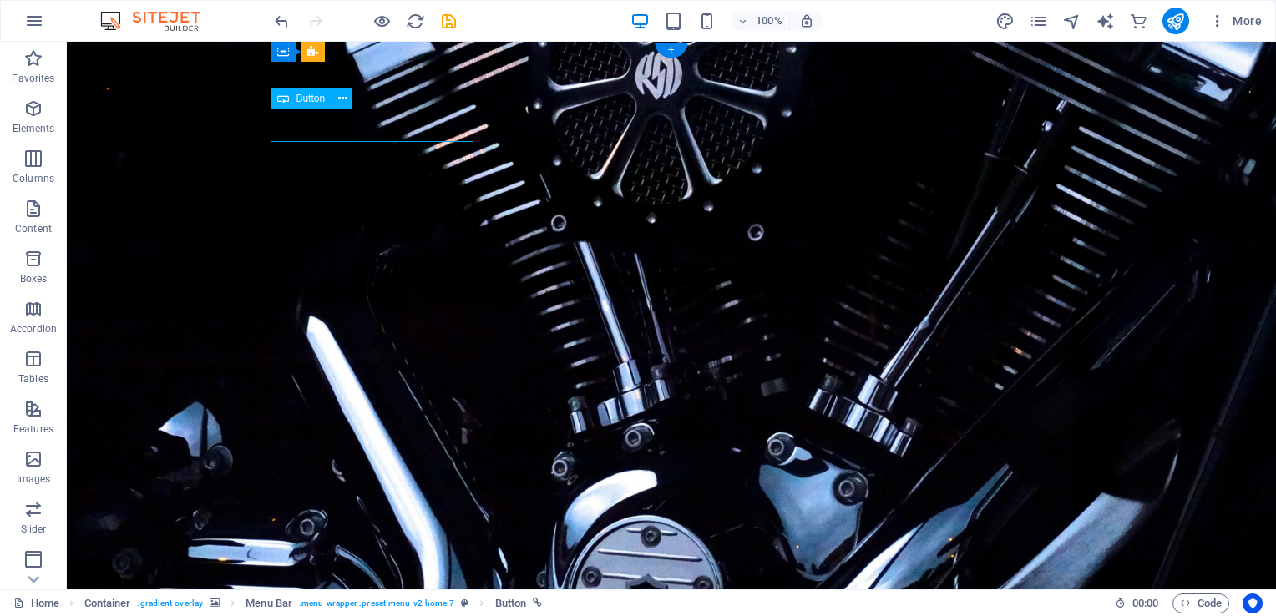
click at [1004, 21] on icon "design" at bounding box center [1004, 21] width 19 height 19
select select "px"
select select "200"
select select "px"
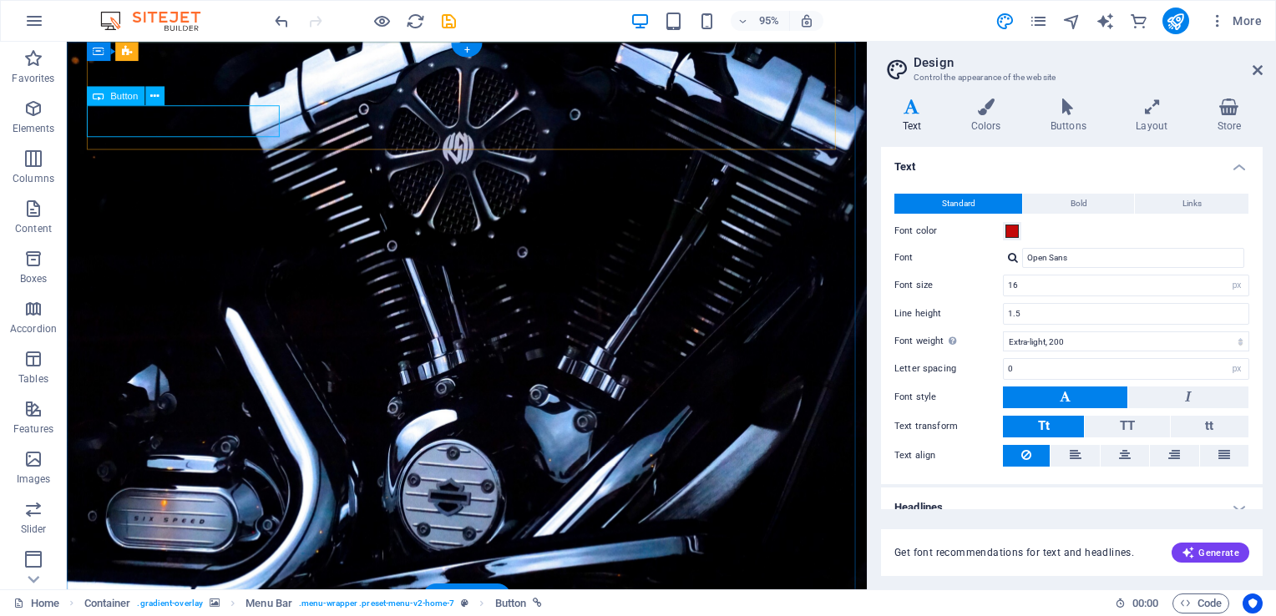
click at [154, 95] on icon at bounding box center [154, 96] width 8 height 17
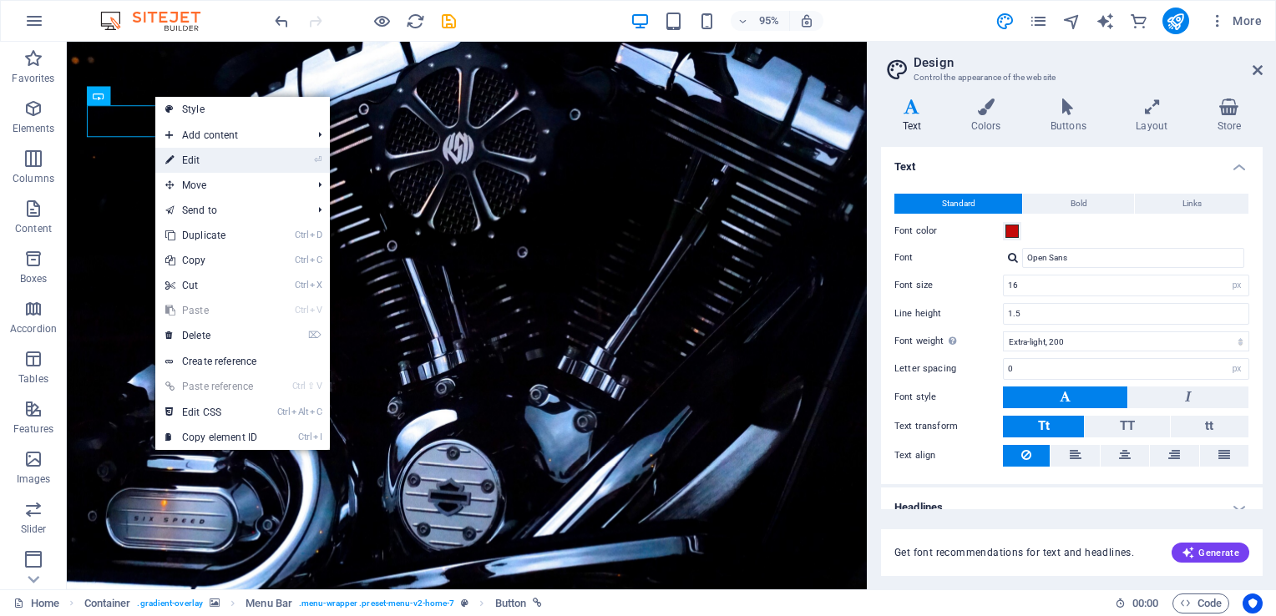
click at [200, 159] on link "⏎ Edit" at bounding box center [211, 160] width 112 height 25
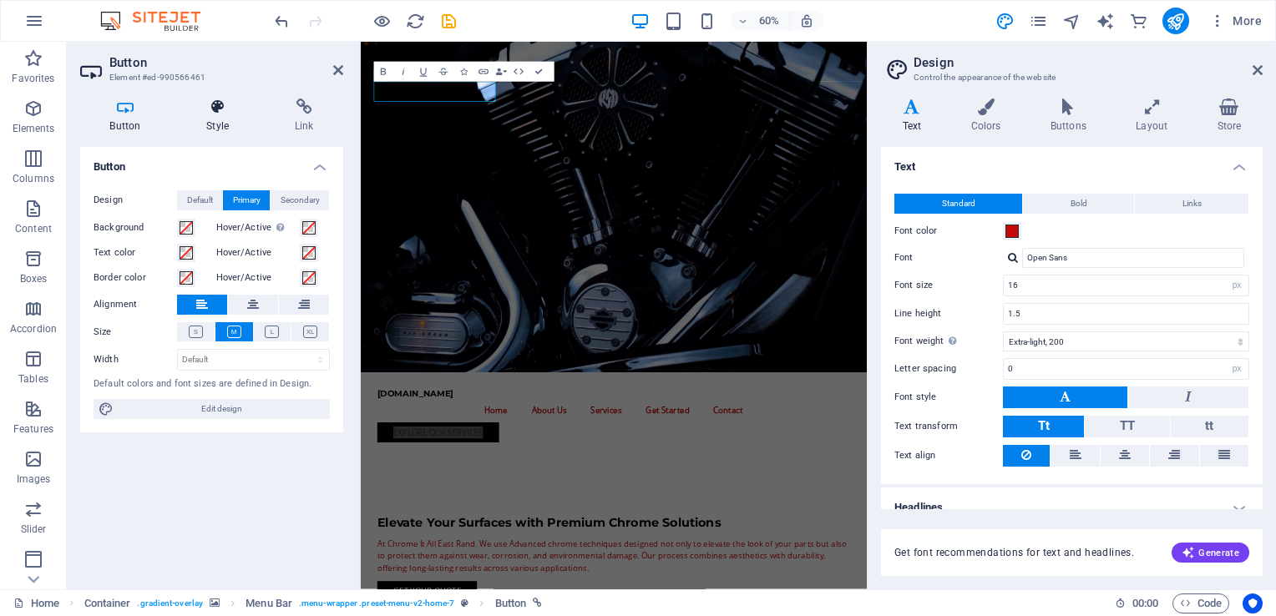
click at [216, 109] on icon at bounding box center [218, 107] width 82 height 17
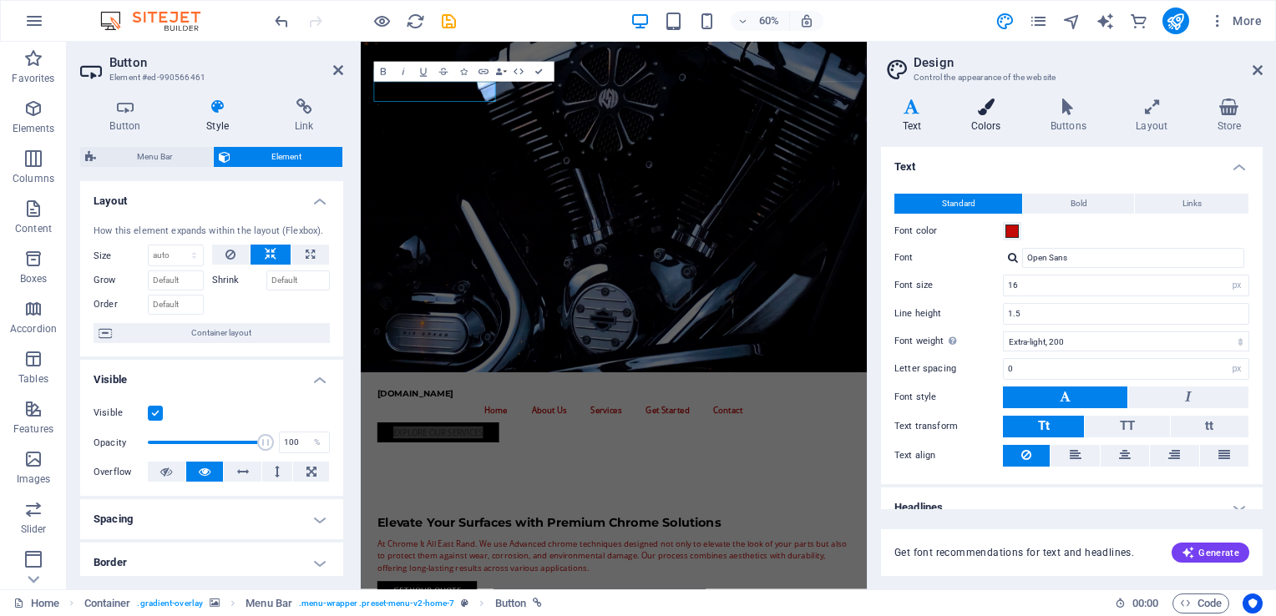
click at [989, 124] on h4 "Colors" at bounding box center [988, 116] width 79 height 35
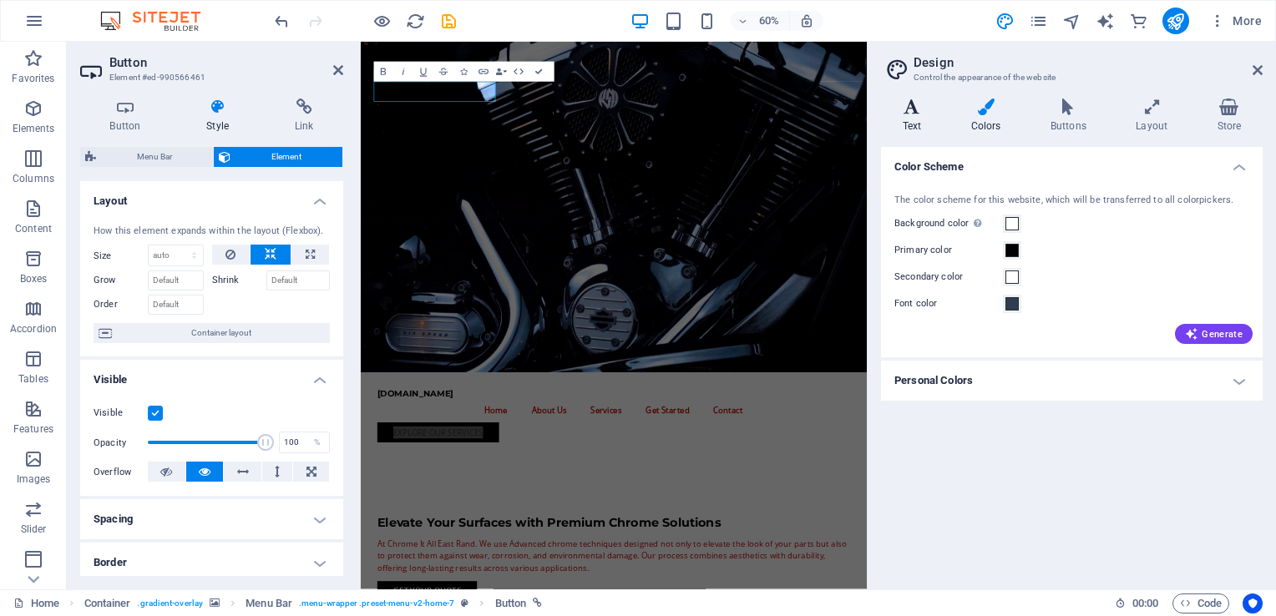
click at [923, 125] on h4 "Text" at bounding box center [915, 116] width 68 height 35
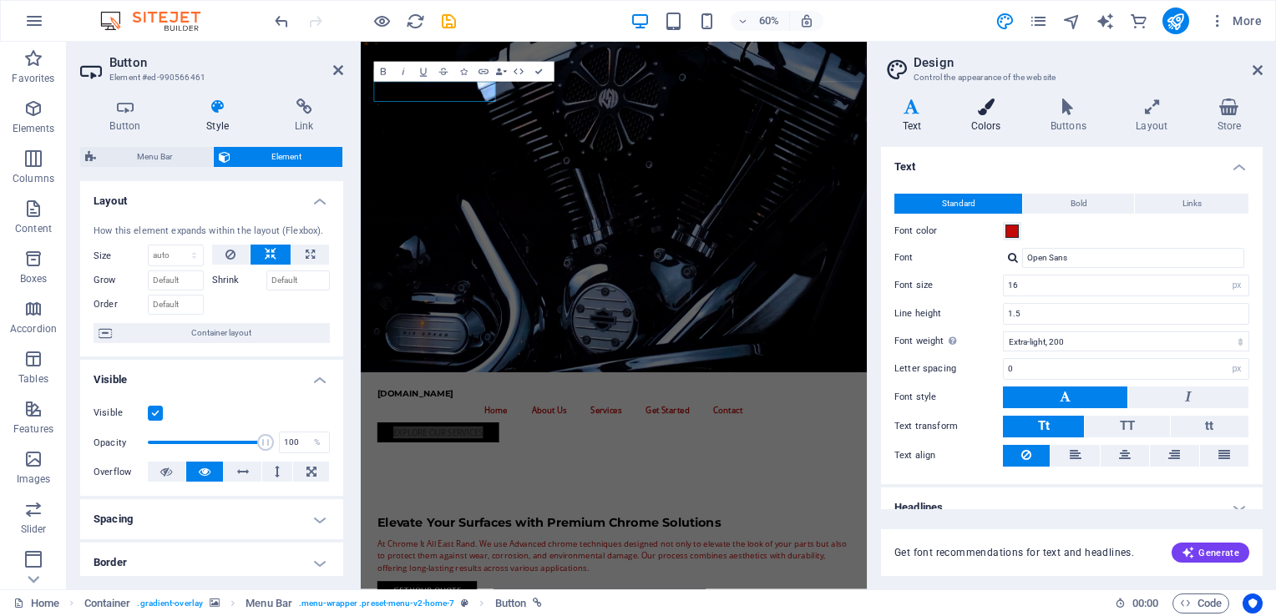
click at [989, 129] on h4 "Colors" at bounding box center [988, 116] width 79 height 35
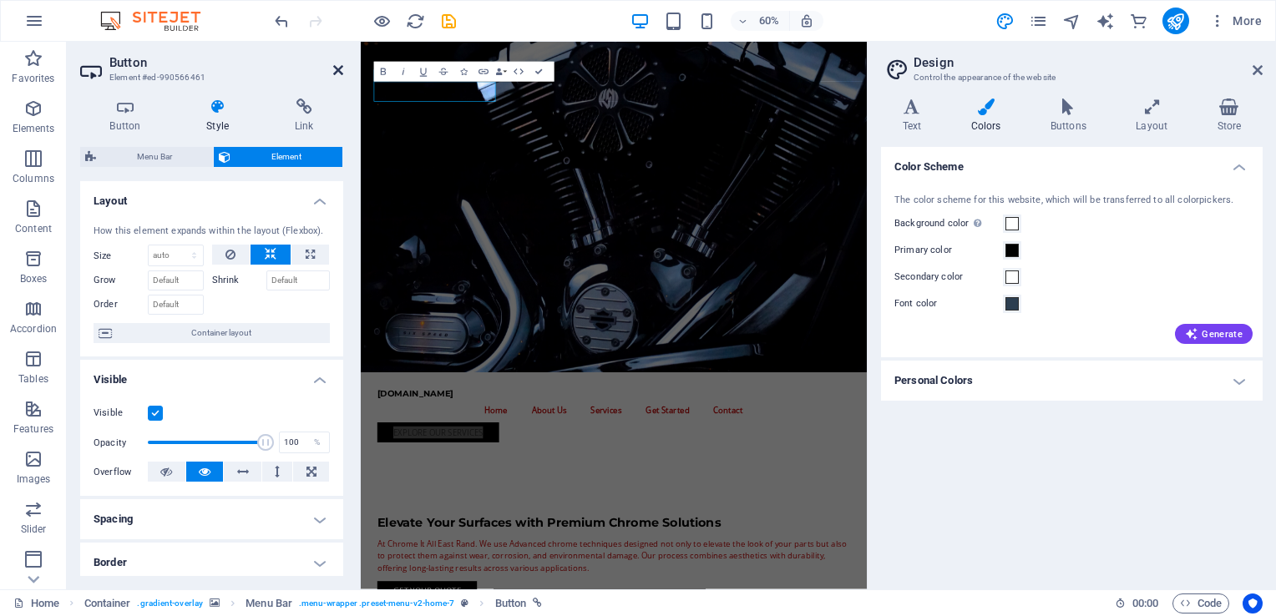
click at [338, 65] on icon at bounding box center [338, 69] width 10 height 13
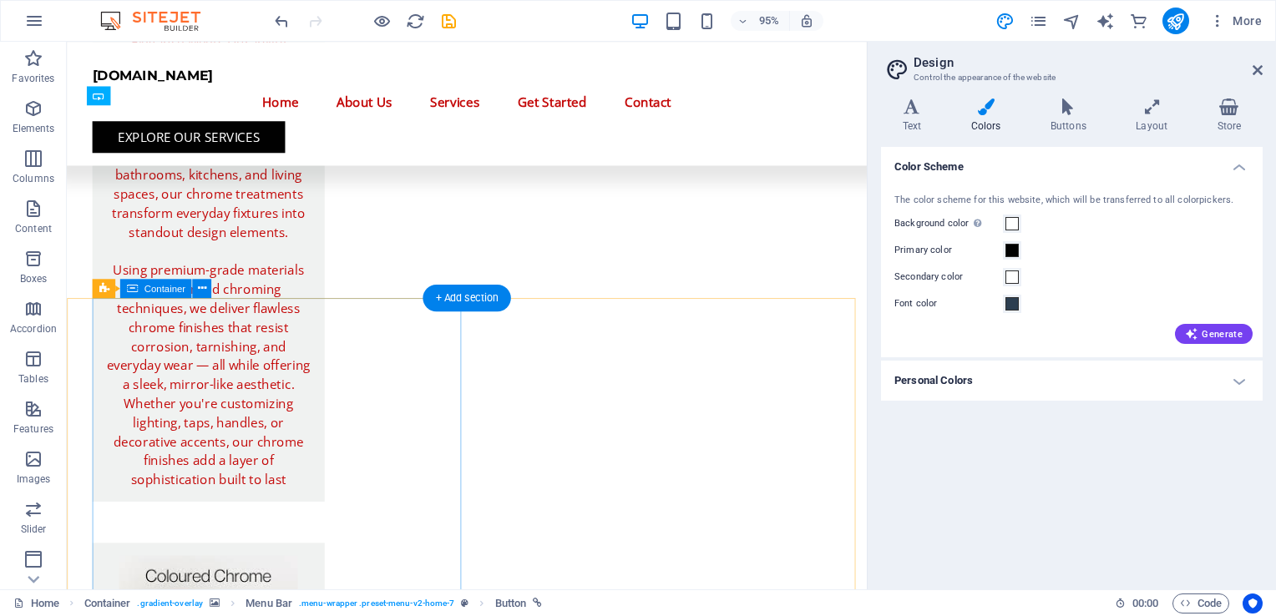
scroll to position [4083, 0]
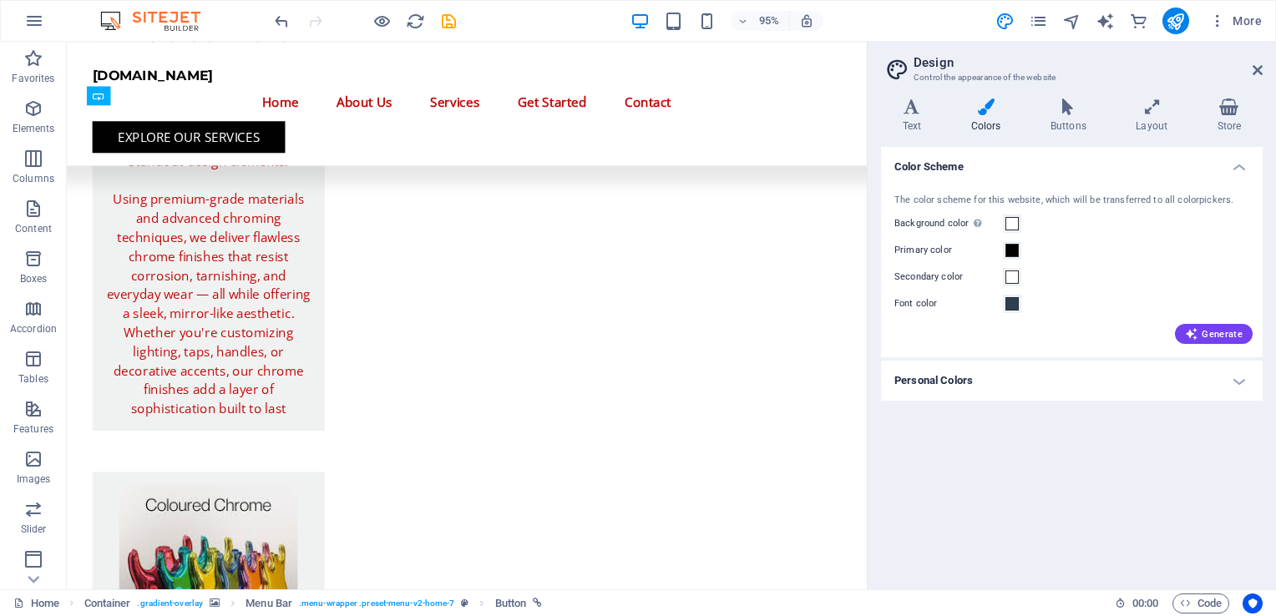
drag, startPoint x: 915, startPoint y: 113, endPoint x: 924, endPoint y: 139, distance: 27.5
click at [915, 113] on icon at bounding box center [912, 107] width 62 height 17
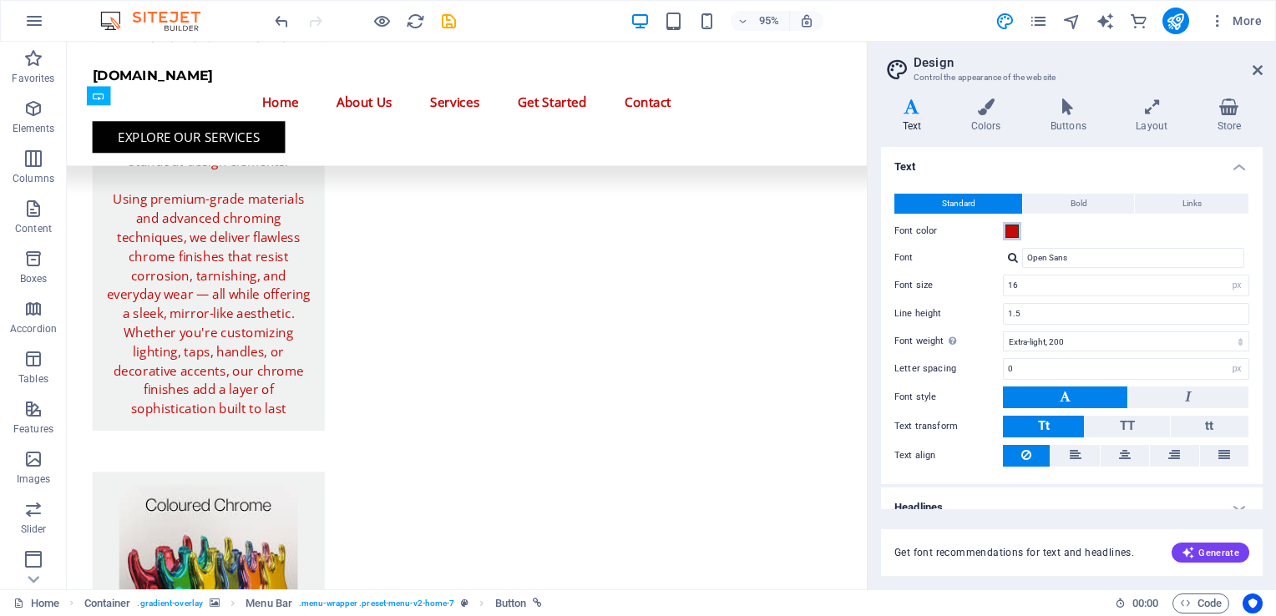
click at [1007, 235] on span at bounding box center [1011, 231] width 13 height 13
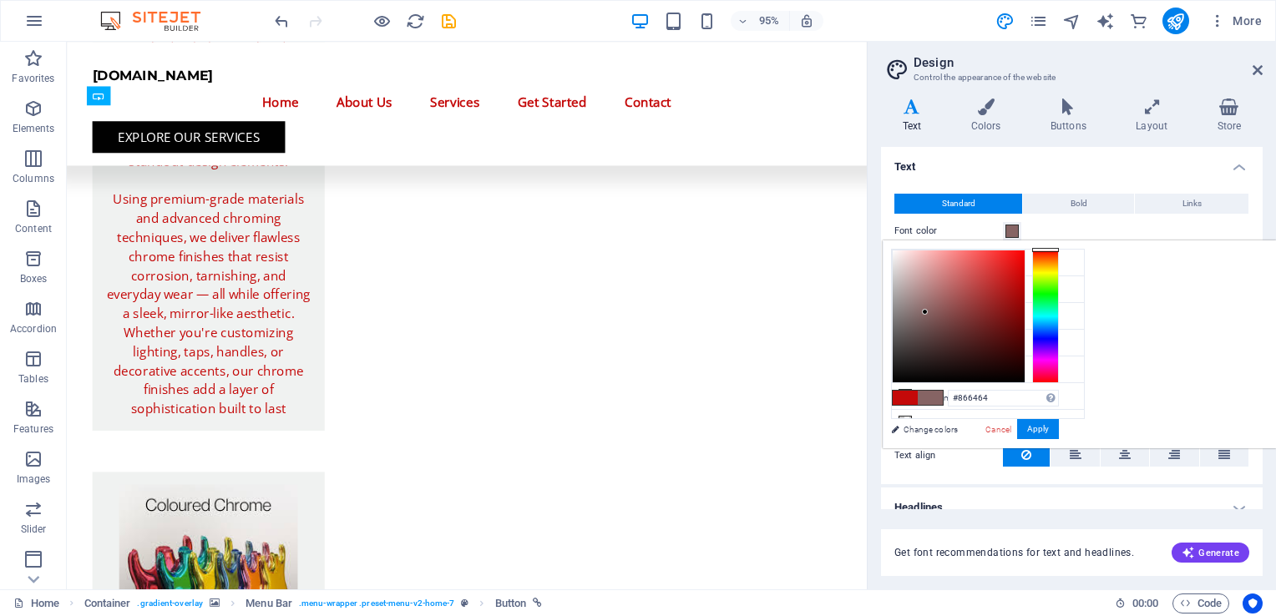
drag, startPoint x: 1018, startPoint y: 279, endPoint x: 925, endPoint y: 312, distance: 98.5
click at [925, 312] on div at bounding box center [925, 312] width 6 height 6
click at [947, 310] on div at bounding box center [959, 316] width 132 height 132
click at [1029, 422] on button "Apply" at bounding box center [1038, 429] width 42 height 20
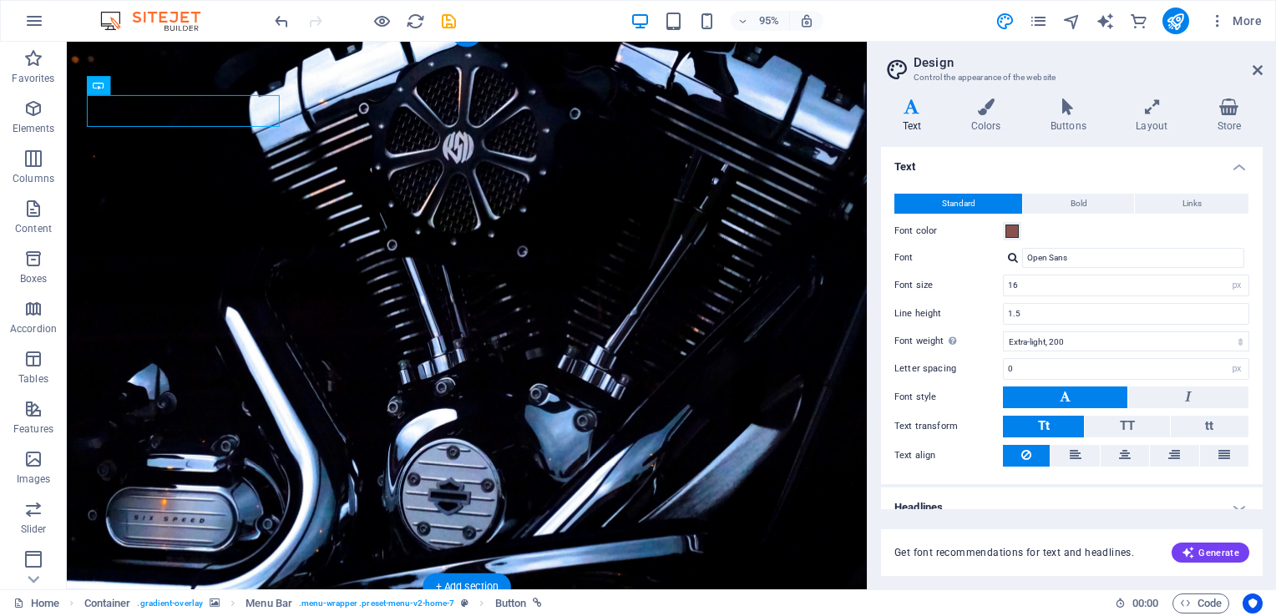
scroll to position [0, 0]
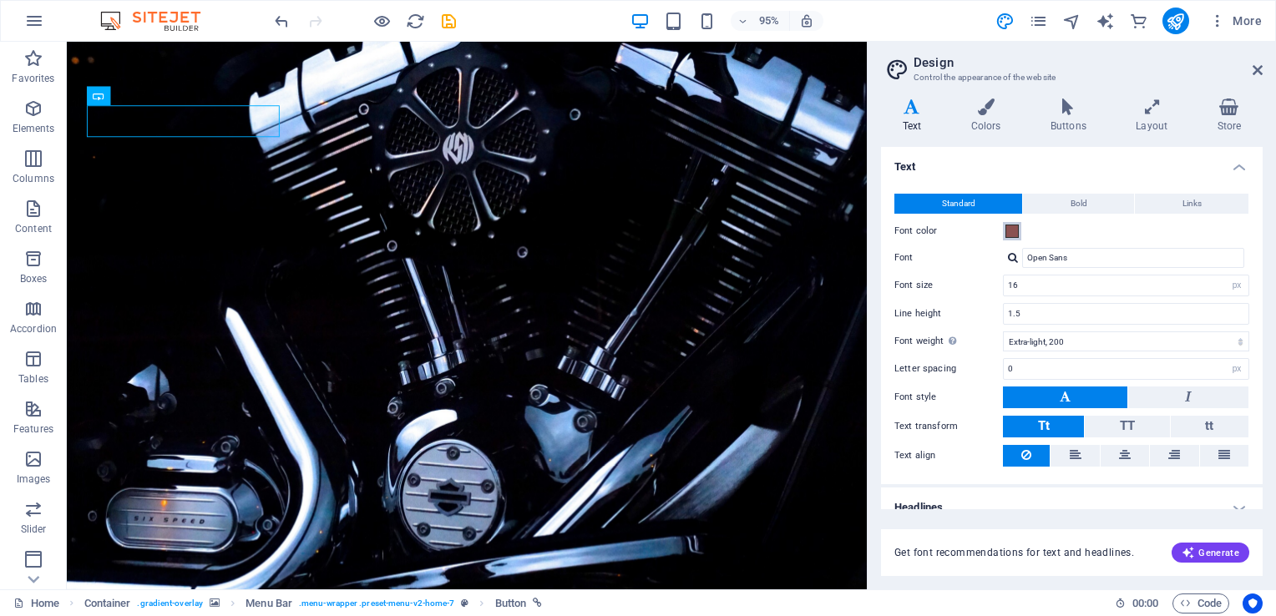
click at [1013, 234] on span at bounding box center [1011, 231] width 13 height 13
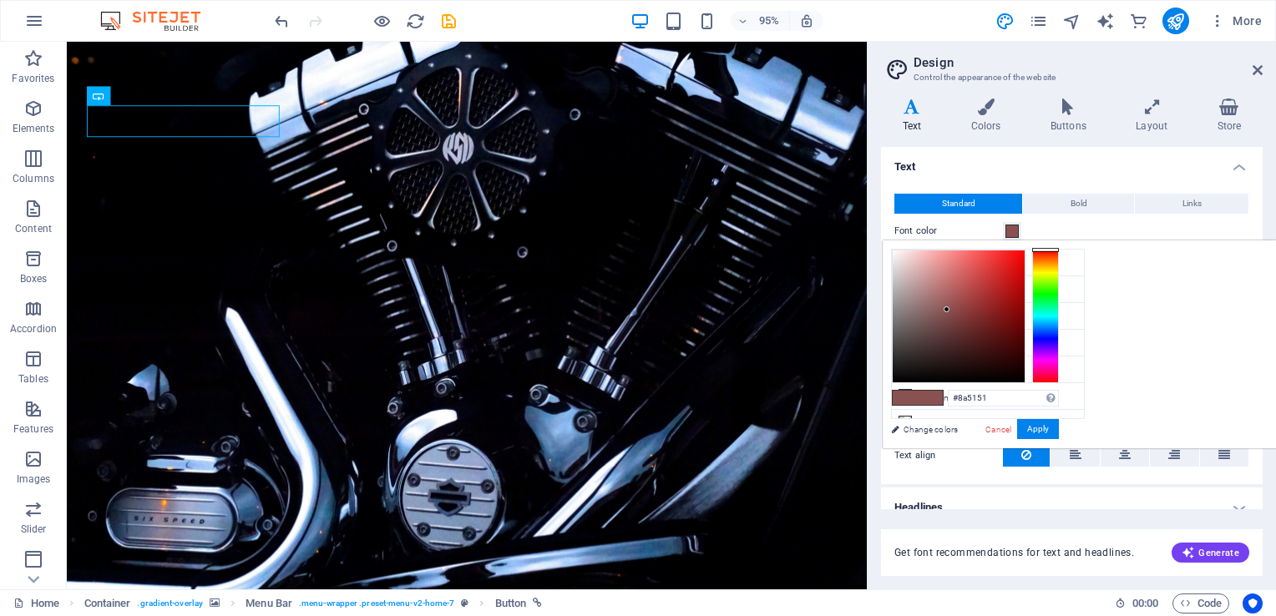
type input "#b19191"
click at [1024, 289] on div at bounding box center [959, 316] width 132 height 132
click at [1059, 422] on button "Apply" at bounding box center [1038, 429] width 42 height 20
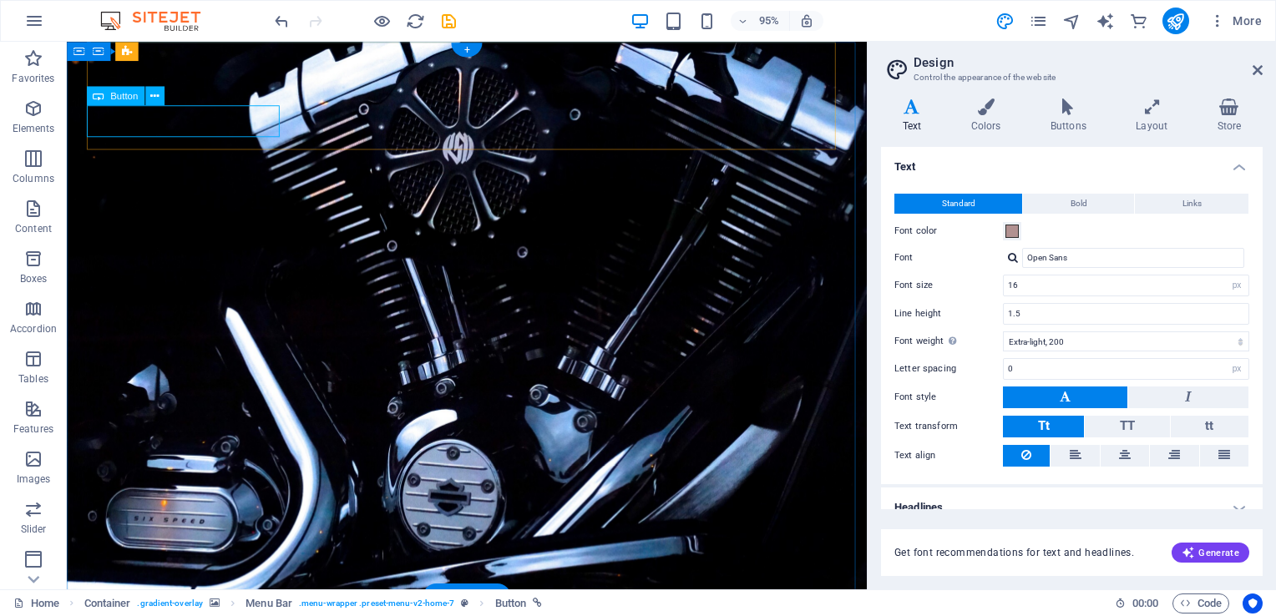
click at [978, 124] on h4 "Colors" at bounding box center [988, 116] width 79 height 35
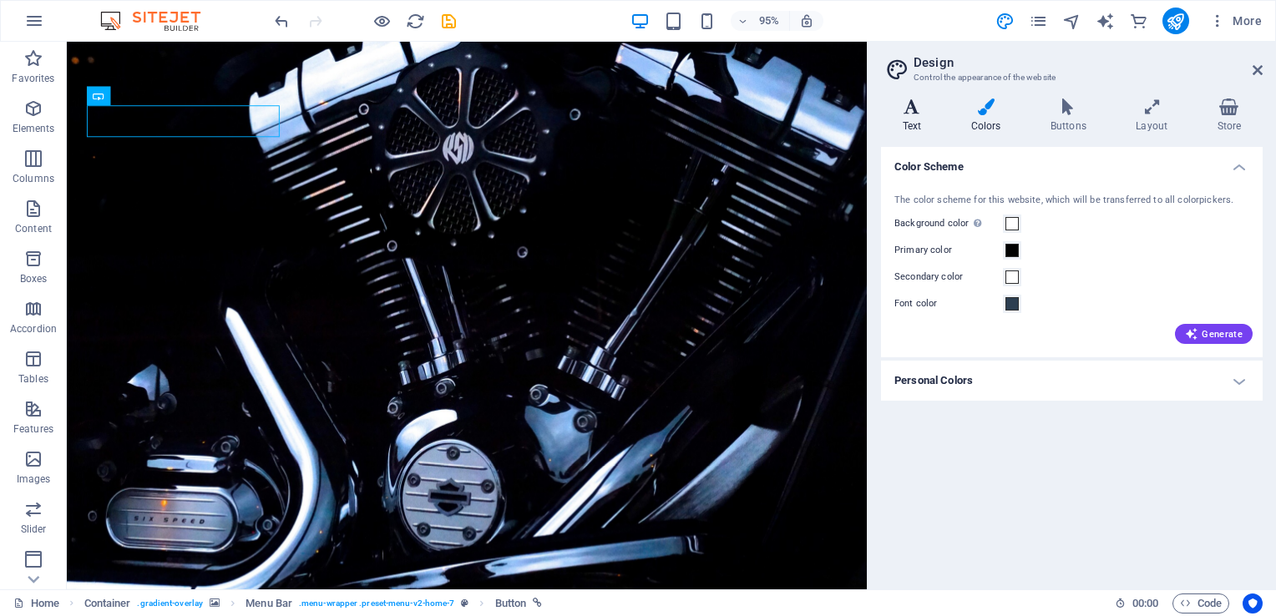
click at [905, 121] on h4 "Text" at bounding box center [915, 116] width 68 height 35
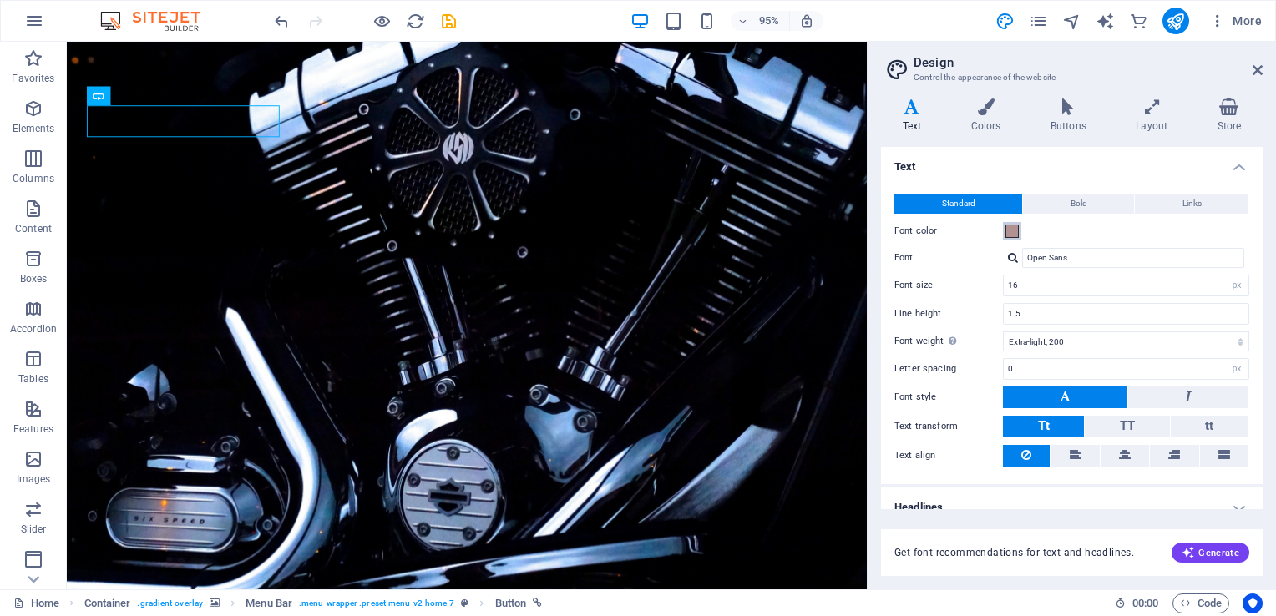
click at [1007, 230] on span at bounding box center [1011, 231] width 13 height 13
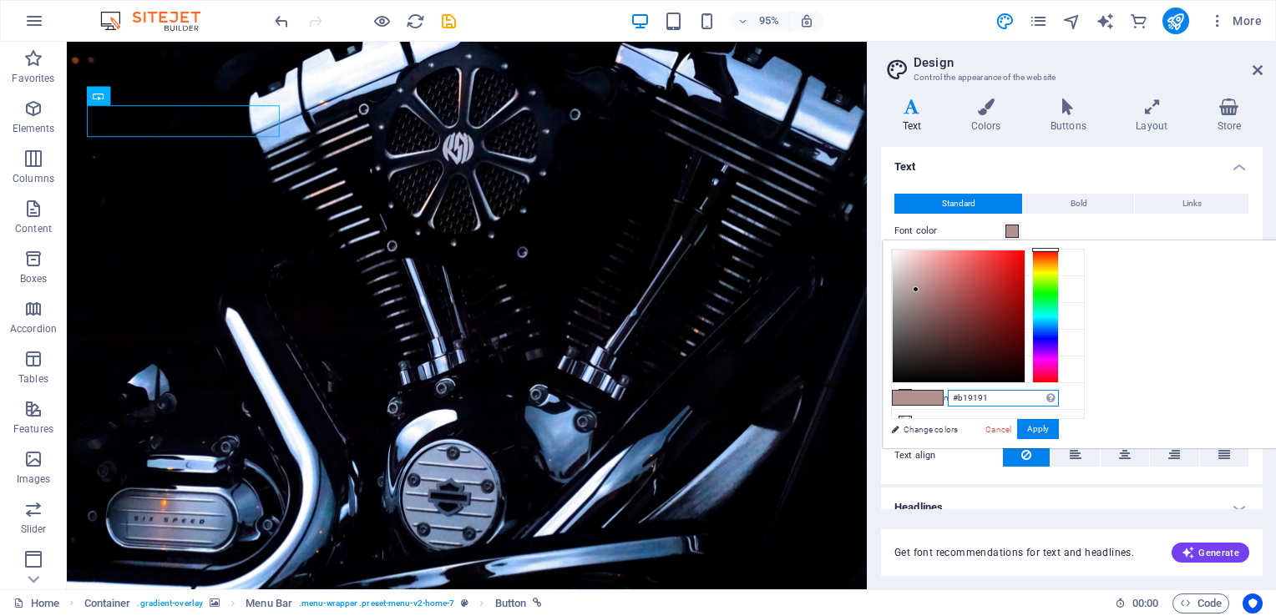
drag, startPoint x: 1203, startPoint y: 399, endPoint x: 1159, endPoint y: 401, distance: 44.3
click at [1059, 401] on input "#b19191" at bounding box center [1003, 398] width 111 height 17
click at [980, 114] on icon at bounding box center [985, 107] width 73 height 17
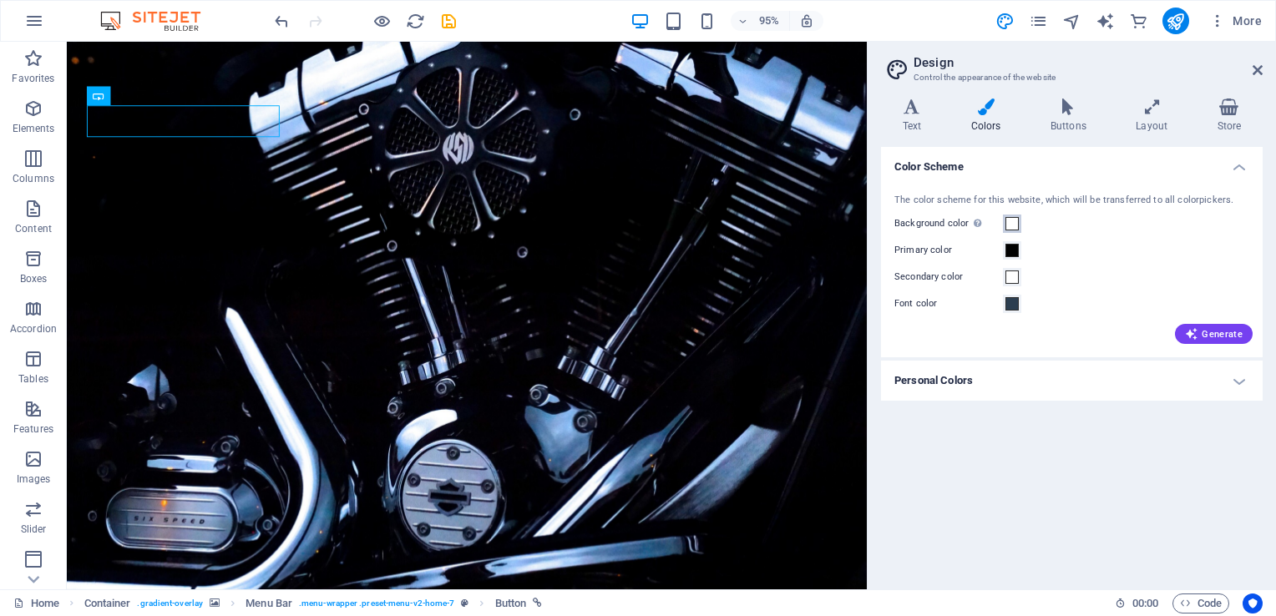
click at [1008, 222] on span at bounding box center [1011, 223] width 13 height 13
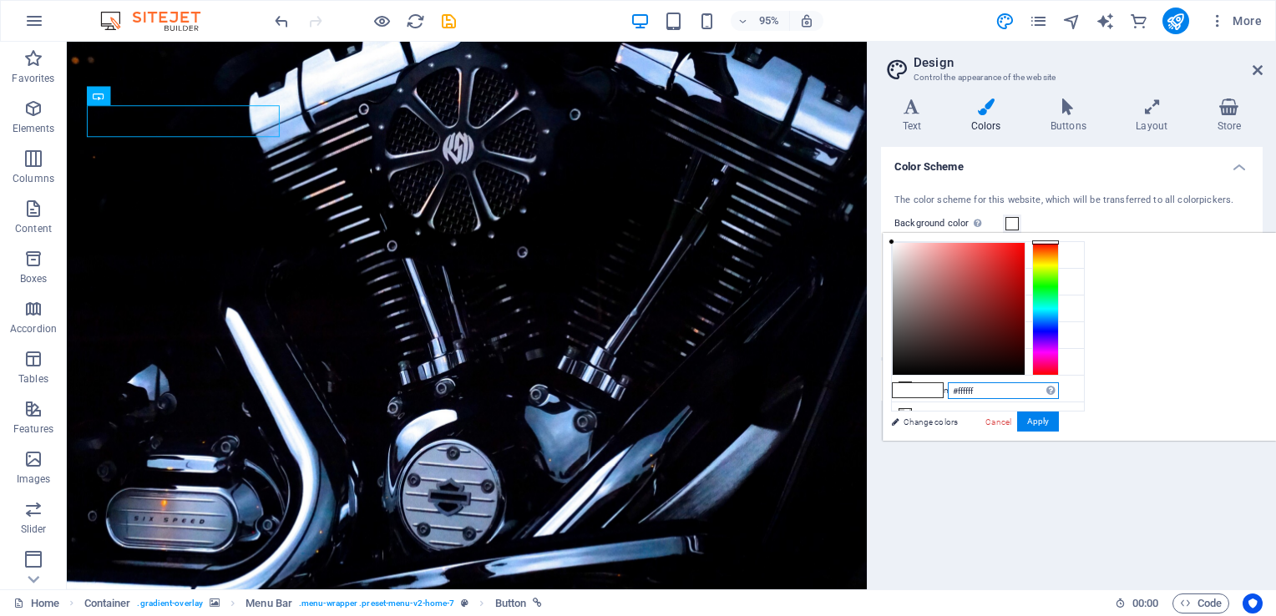
drag, startPoint x: 1194, startPoint y: 389, endPoint x: 1143, endPoint y: 397, distance: 51.6
click at [1067, 397] on div "#ffffff Supported formats #0852ed rgb(8, 82, 237) rgba(8, 82, 237, 90%) hsv(221…" at bounding box center [974, 458] width 185 height 449
paste input "b19191"
type input "#b19191"
click at [1059, 424] on button "Apply" at bounding box center [1038, 422] width 42 height 20
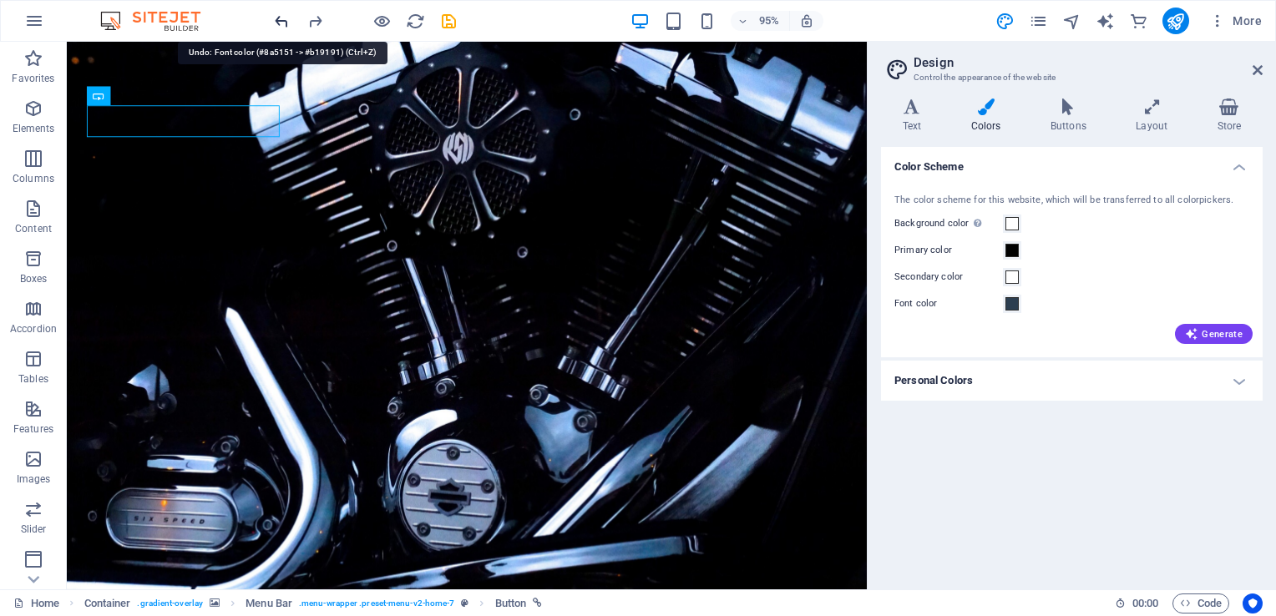
drag, startPoint x: 277, startPoint y: 19, endPoint x: 256, endPoint y: 43, distance: 31.3
click at [277, 19] on icon "undo" at bounding box center [281, 21] width 19 height 19
click at [281, 18] on icon "undo" at bounding box center [281, 21] width 19 height 19
click at [284, 18] on icon "undo" at bounding box center [281, 21] width 19 height 19
click at [912, 111] on icon at bounding box center [912, 107] width 62 height 17
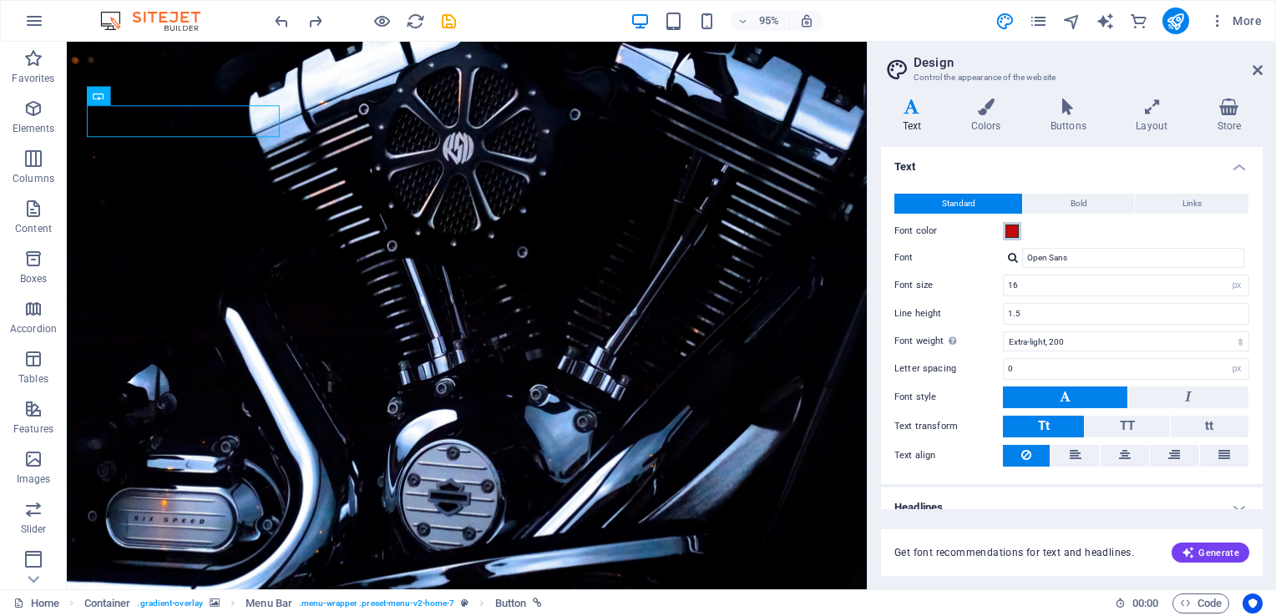
click at [1010, 233] on span at bounding box center [1011, 231] width 13 height 13
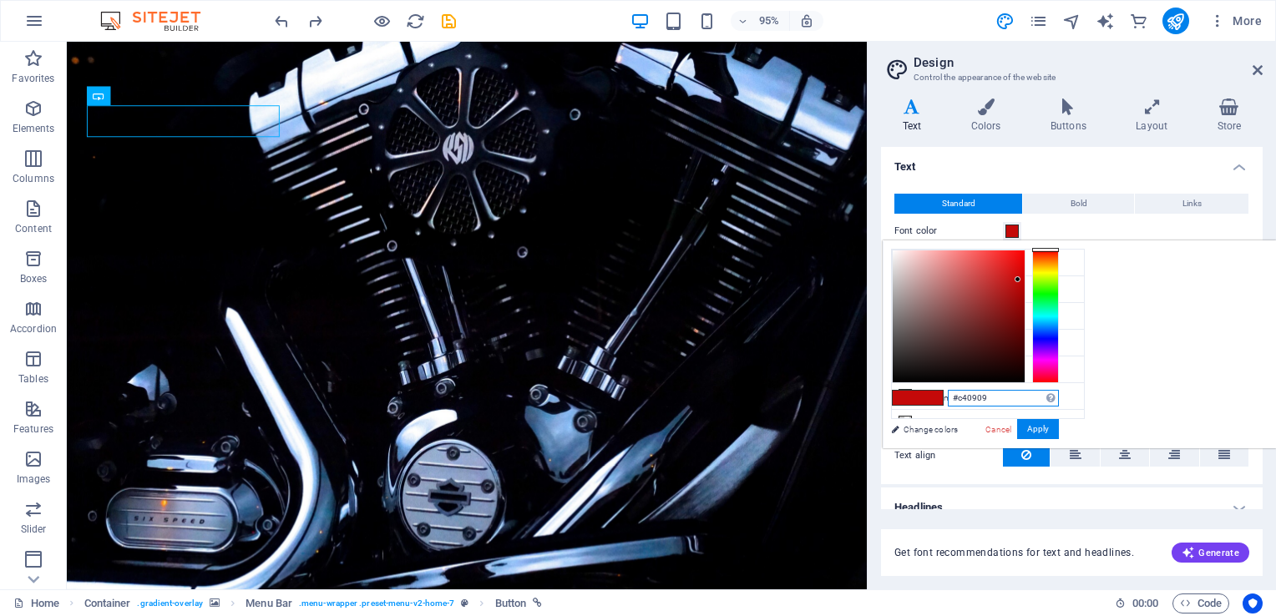
drag, startPoint x: 1189, startPoint y: 393, endPoint x: 1137, endPoint y: 398, distance: 52.0
click at [1067, 398] on div "#c40909 Supported formats #0852ed rgb(8, 82, 237) rgba(8, 82, 237, 90%) hsv(221…" at bounding box center [974, 465] width 185 height 449
paste input "b19191"
type input "#b19191"
click at [1059, 427] on button "Apply" at bounding box center [1038, 429] width 42 height 20
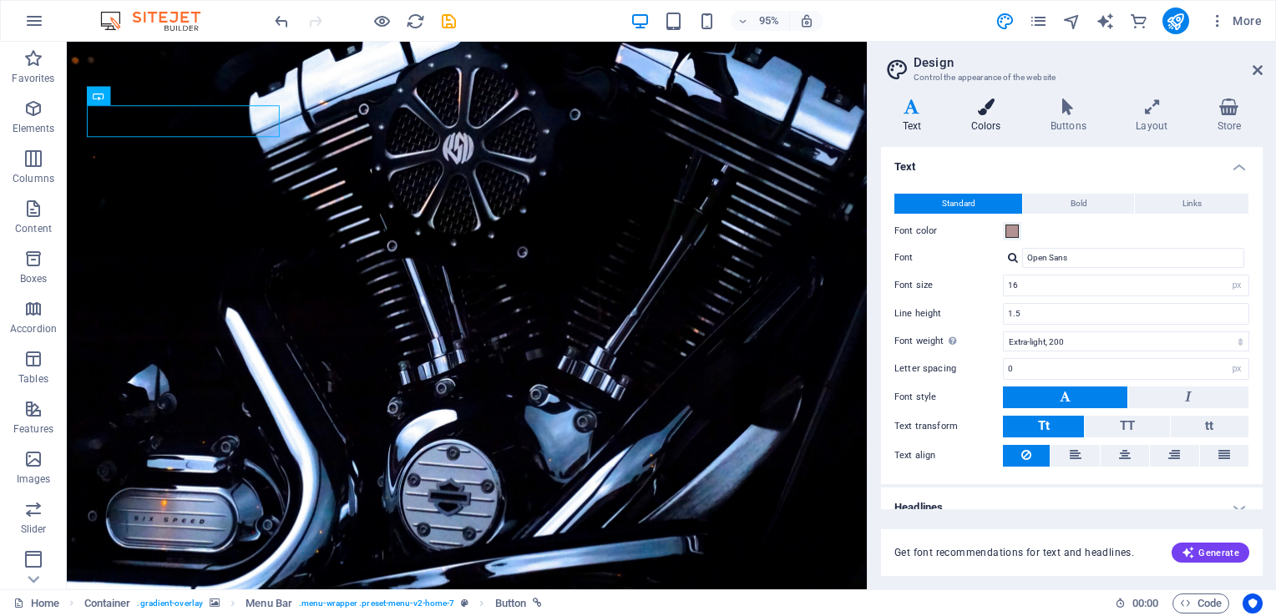
click at [983, 114] on icon at bounding box center [985, 107] width 73 height 17
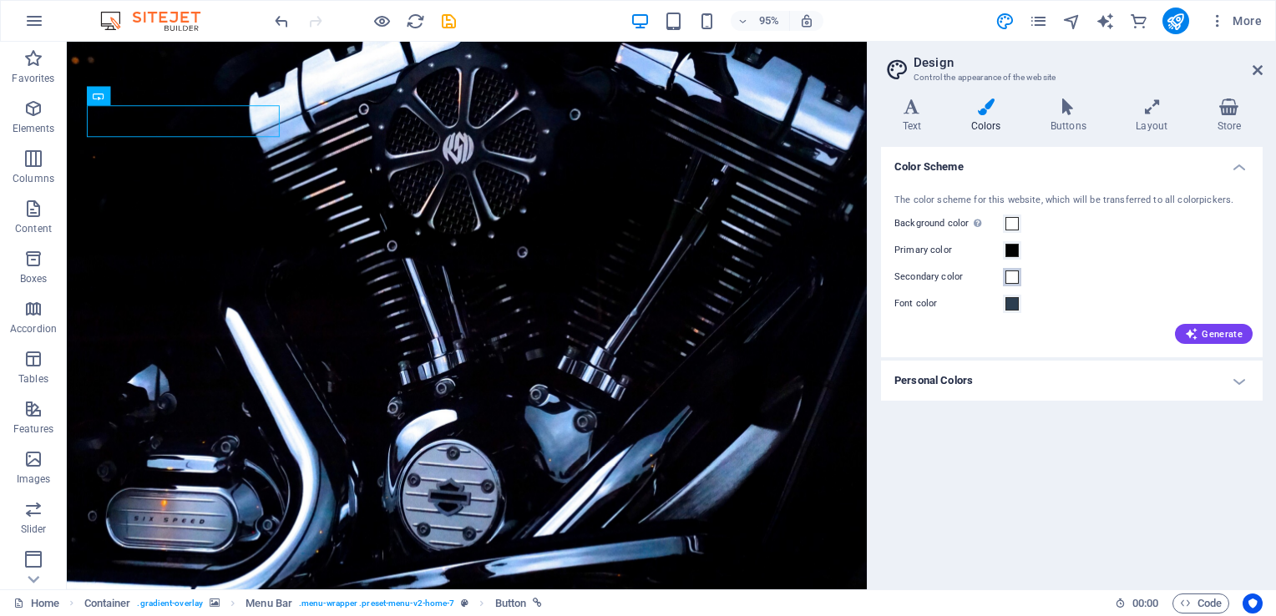
click at [1009, 278] on span at bounding box center [1011, 277] width 13 height 13
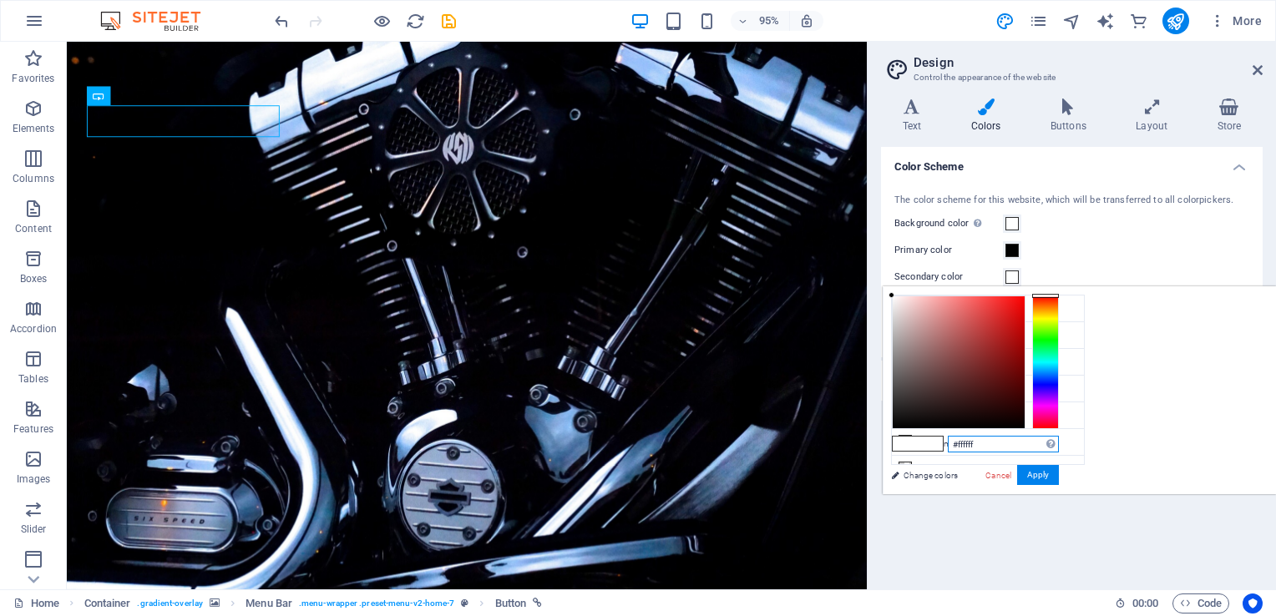
drag, startPoint x: 1154, startPoint y: 445, endPoint x: 1137, endPoint y: 447, distance: 16.8
click at [1067, 447] on div "#ffffff Supported formats #0852ed rgb(8, 82, 237) rgba(8, 82, 237, 90%) hsv(221…" at bounding box center [974, 511] width 185 height 449
paste input "b19191"
click at [1059, 473] on button "Apply" at bounding box center [1038, 475] width 42 height 20
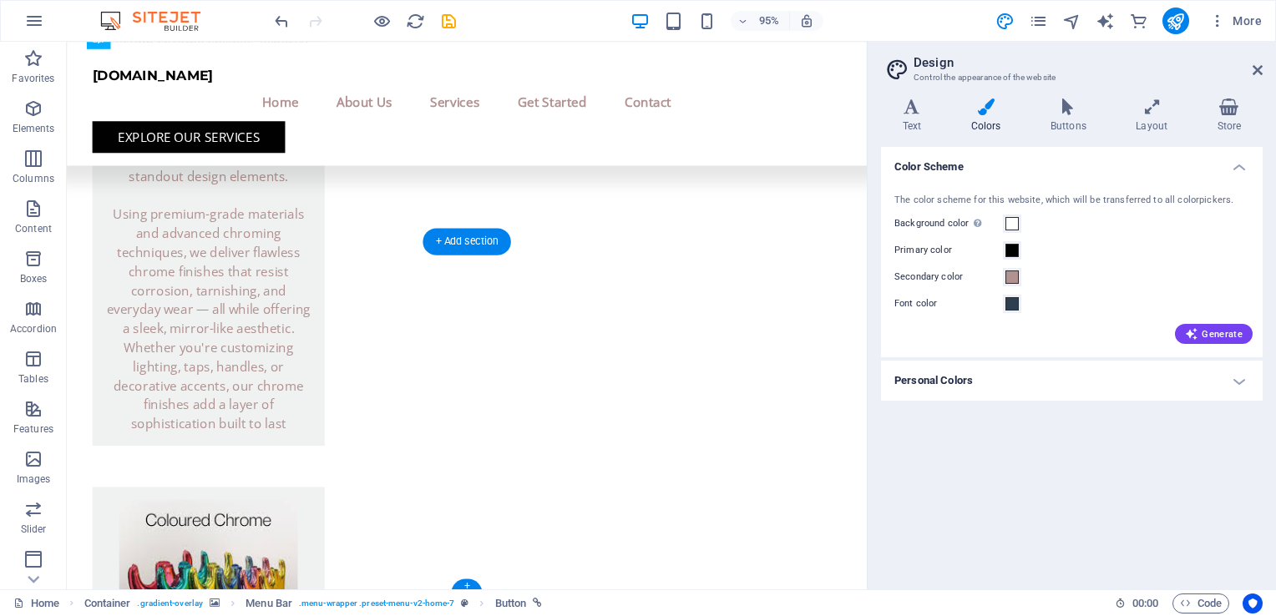
scroll to position [4083, 0]
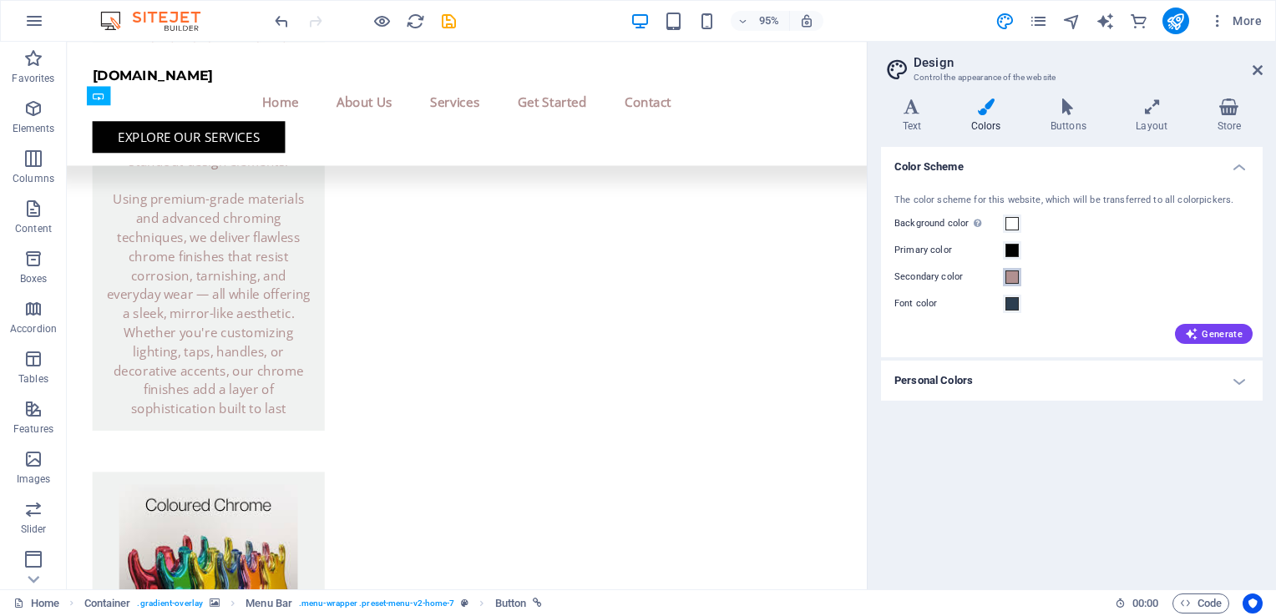
click at [1010, 279] on span at bounding box center [1011, 277] width 13 height 13
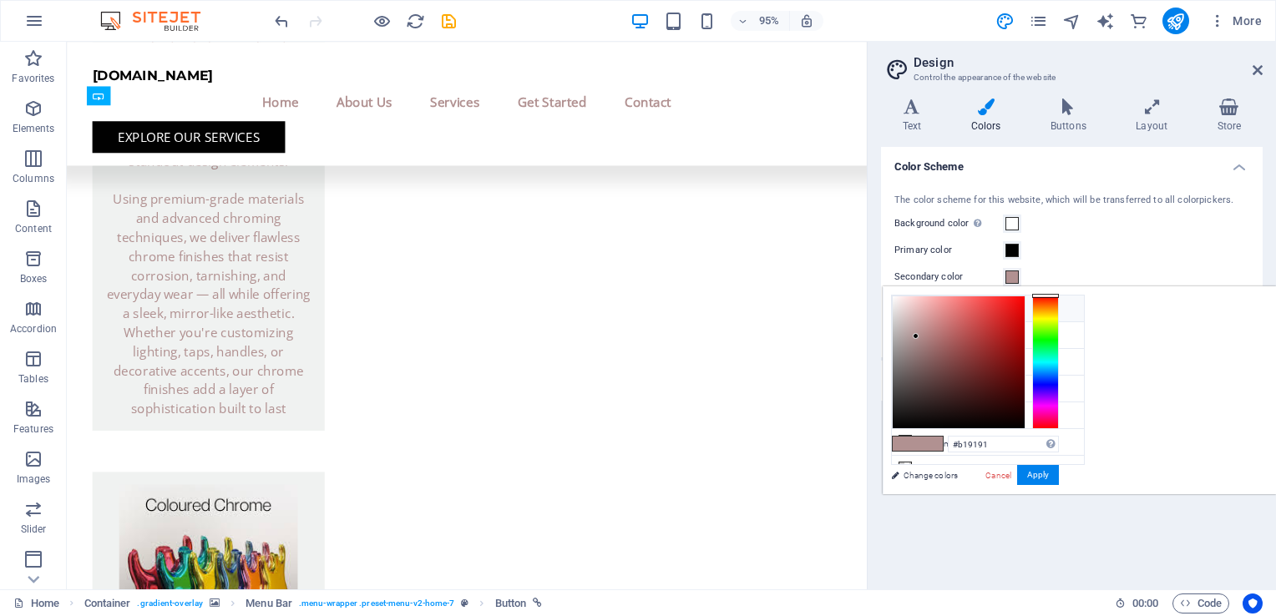
click at [902, 312] on icon at bounding box center [905, 308] width 12 height 12
type input "#ffffff"
click at [1059, 475] on button "Apply" at bounding box center [1038, 475] width 42 height 20
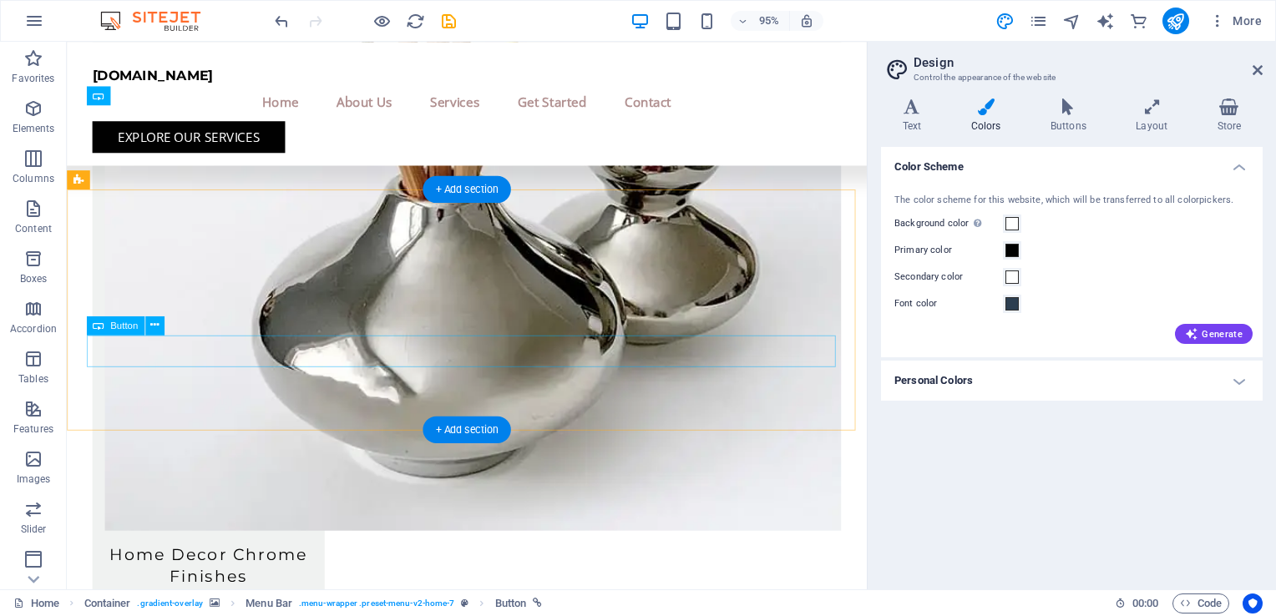
scroll to position [3331, 0]
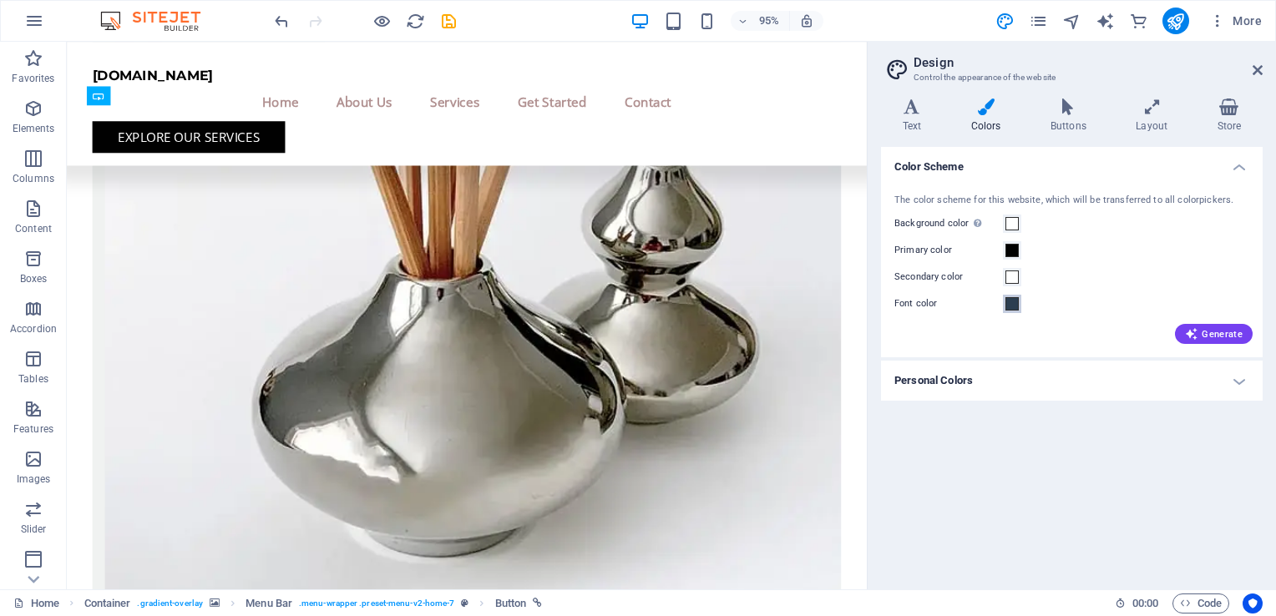
click at [1012, 307] on span at bounding box center [1011, 303] width 13 height 13
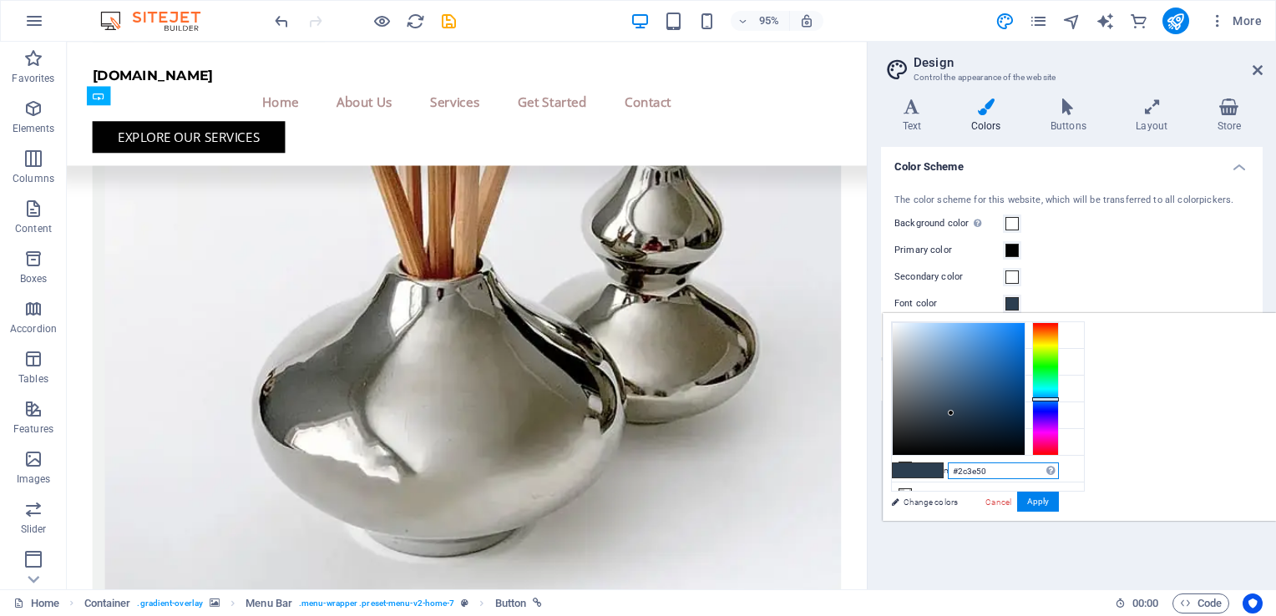
drag, startPoint x: 1201, startPoint y: 473, endPoint x: 1142, endPoint y: 473, distance: 59.3
click at [1067, 473] on div "#2c3e50 Supported formats #0852ed rgb(8, 82, 237) rgba(8, 82, 237, 90%) hsv(221…" at bounding box center [974, 538] width 185 height 449
paste input "b19191"
type input "#b19191"
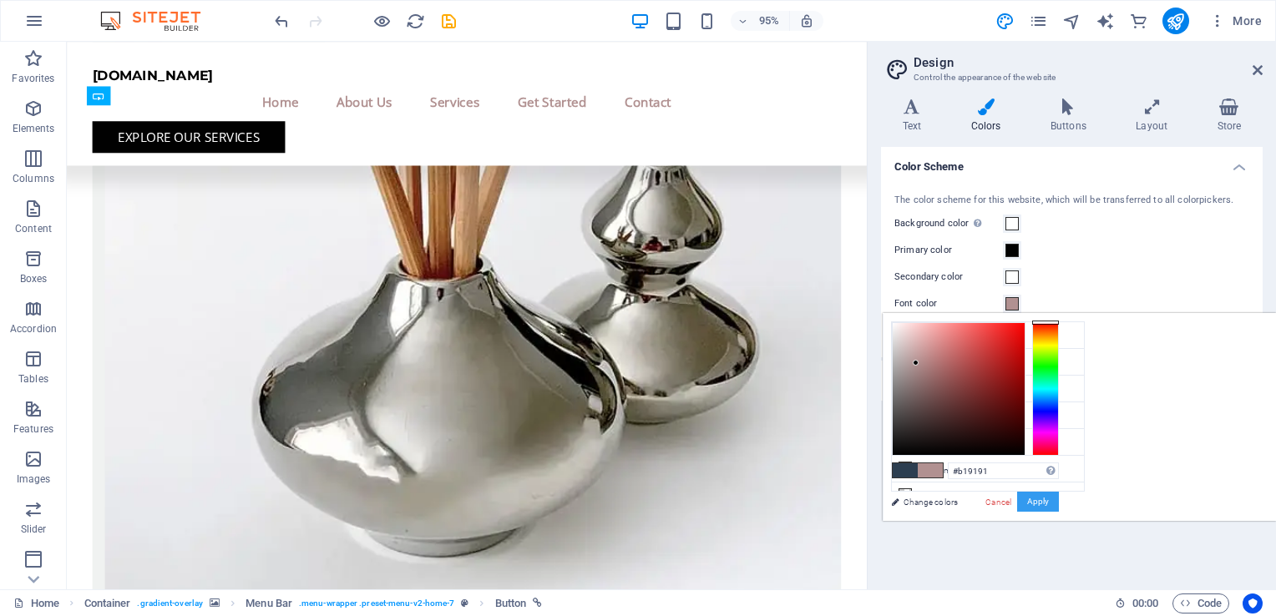
click at [1059, 499] on button "Apply" at bounding box center [1038, 502] width 42 height 20
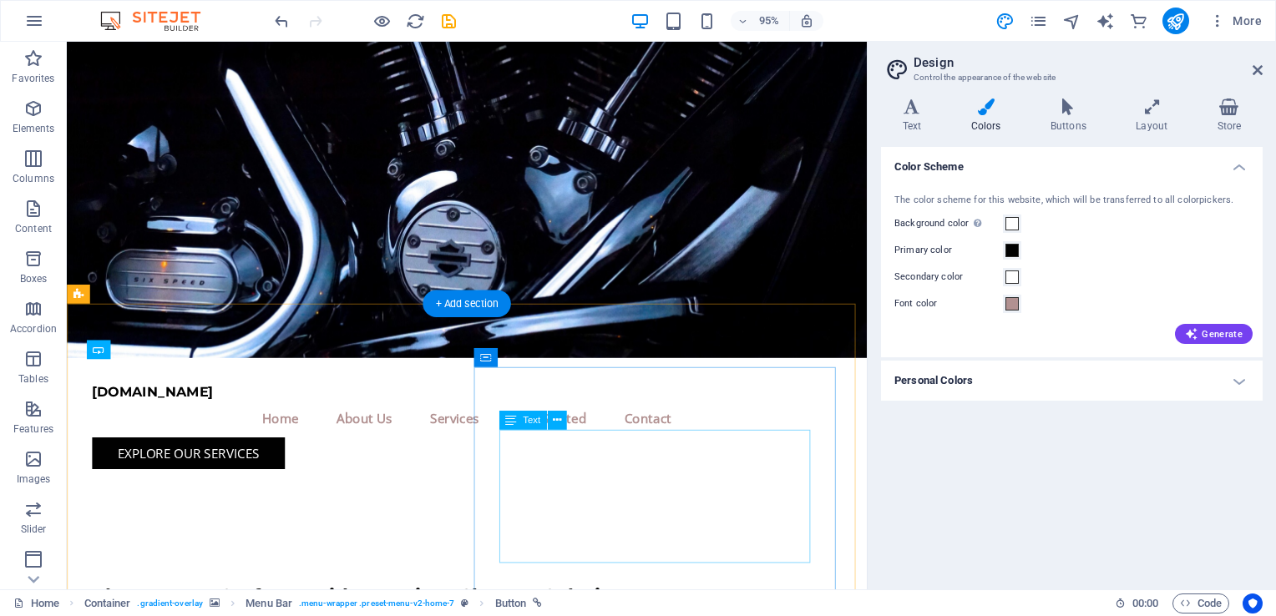
scroll to position [75, 0]
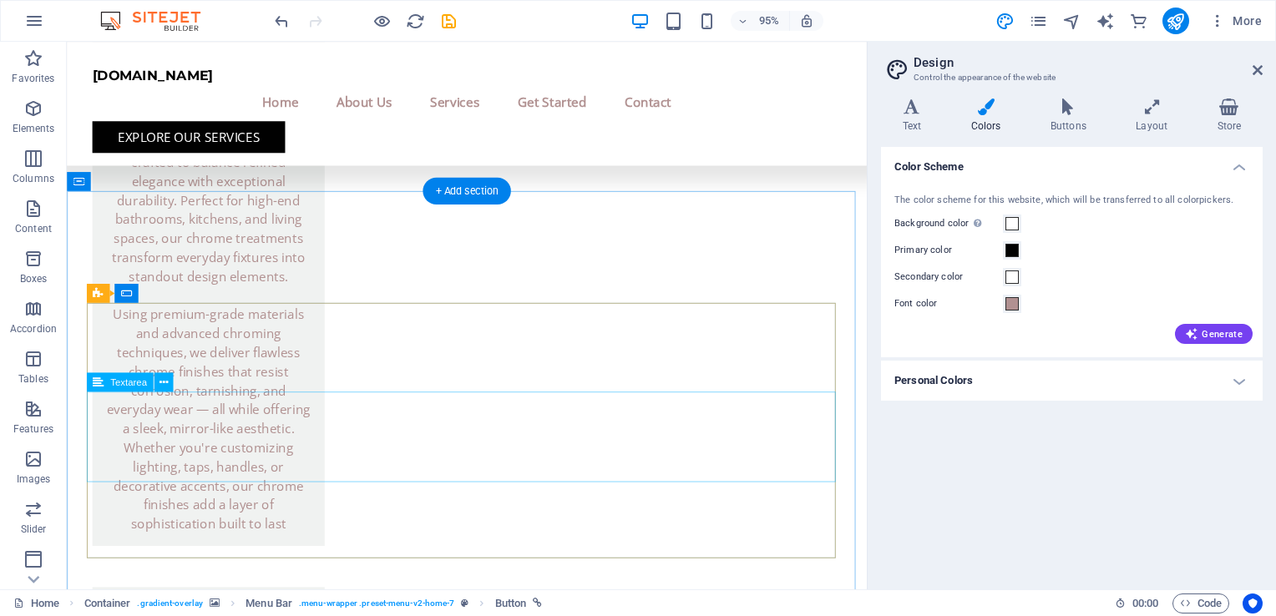
scroll to position [4083, 0]
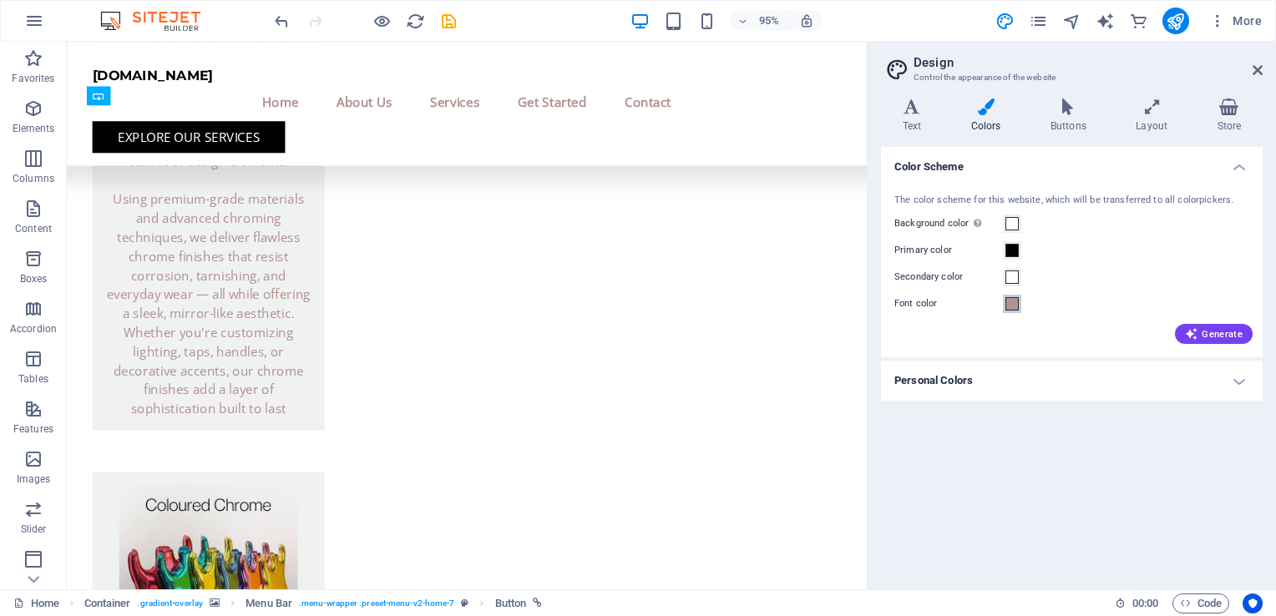
click at [1013, 304] on span at bounding box center [1011, 303] width 13 height 13
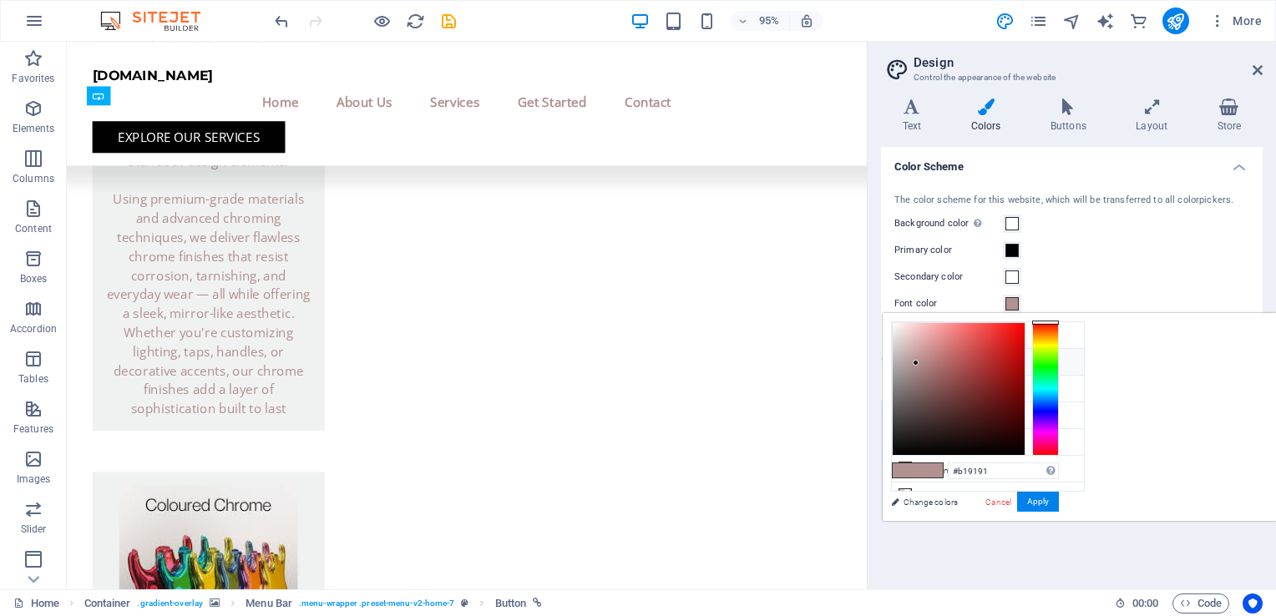
click at [905, 360] on icon at bounding box center [905, 362] width 12 height 12
type input "#010101"
click at [1059, 499] on button "Apply" at bounding box center [1038, 502] width 42 height 20
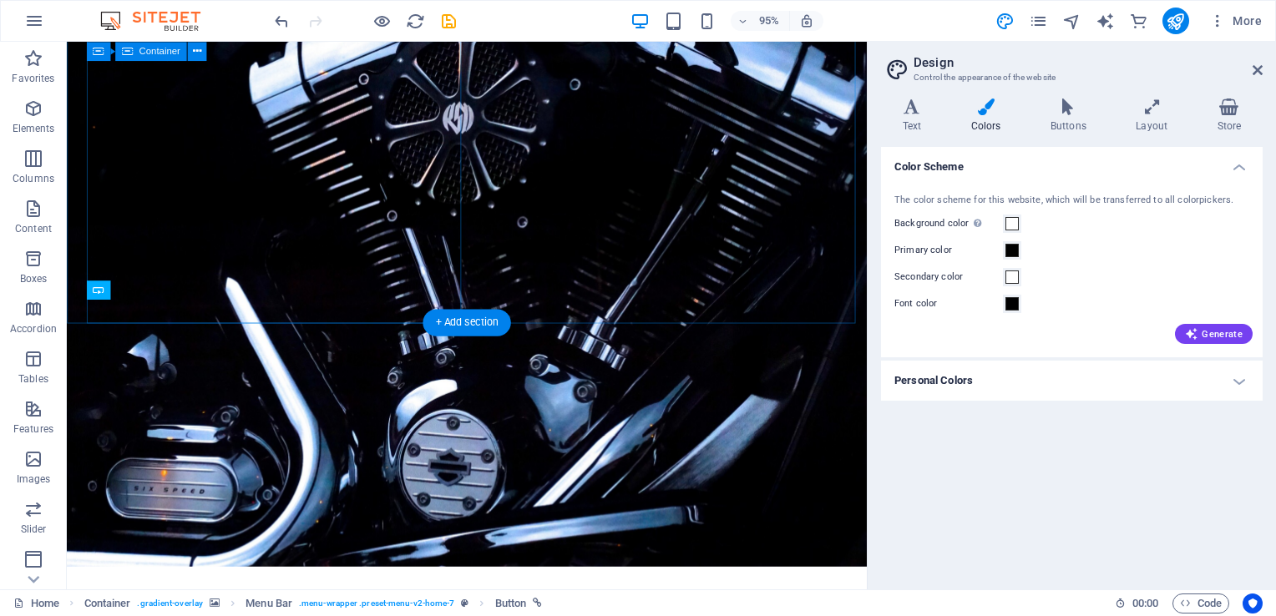
scroll to position [0, 0]
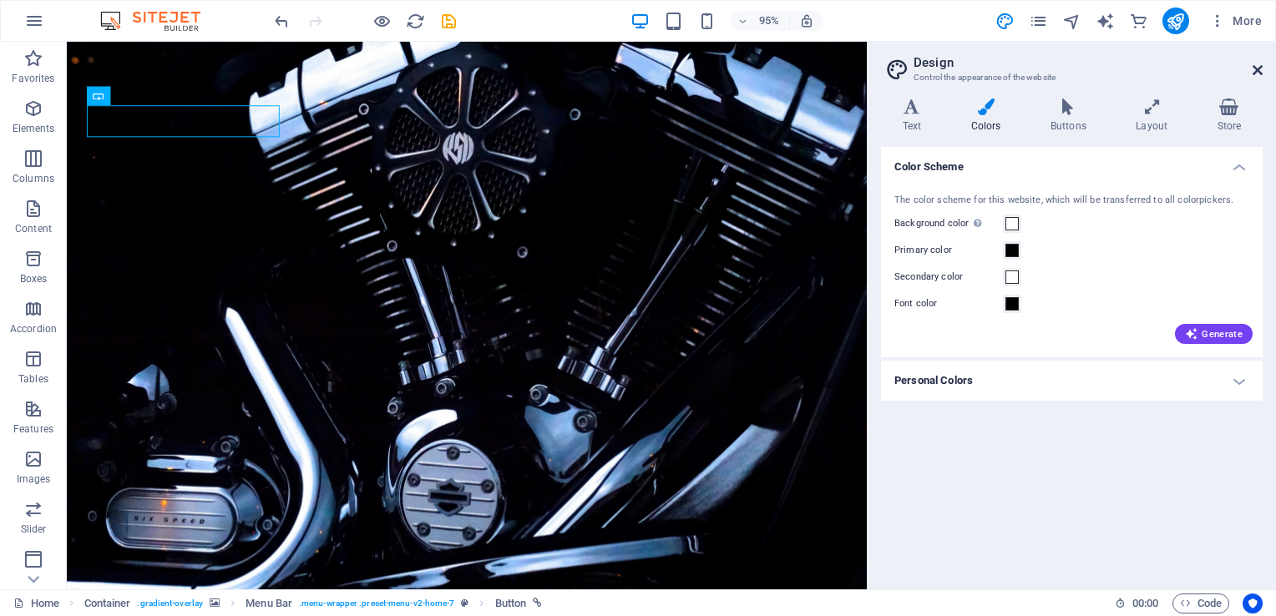
click at [1256, 68] on icon at bounding box center [1257, 69] width 10 height 13
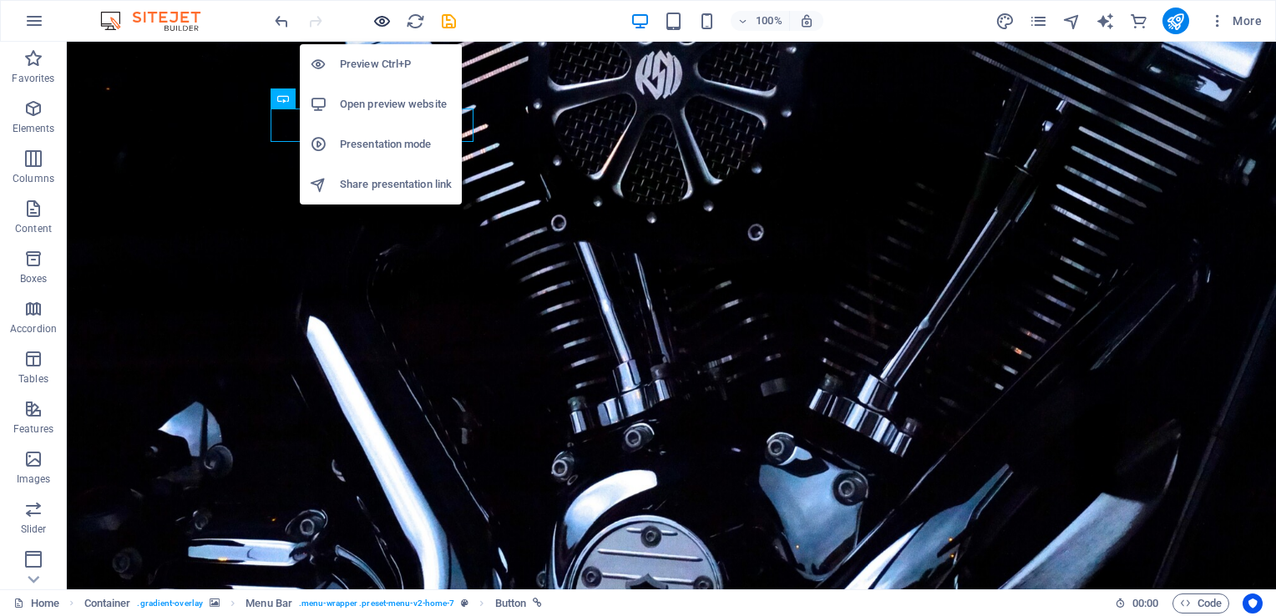
click at [386, 21] on icon "button" at bounding box center [381, 21] width 19 height 19
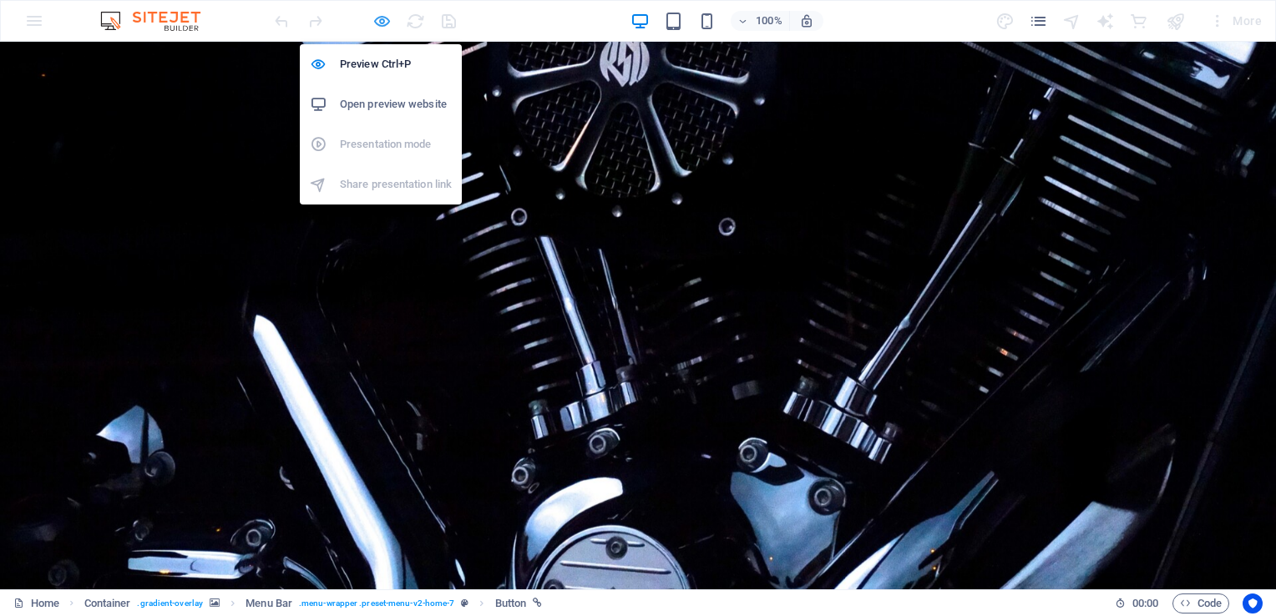
click at [379, 23] on icon "button" at bounding box center [381, 21] width 19 height 19
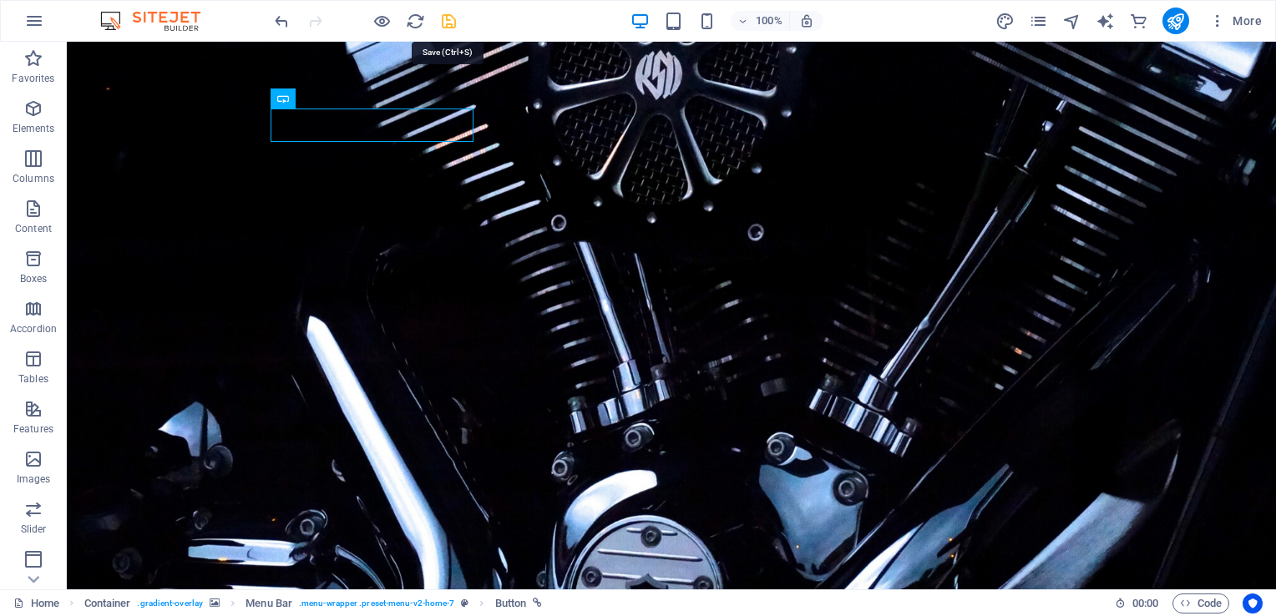
click at [448, 25] on icon "save" at bounding box center [448, 21] width 19 height 19
checkbox input "false"
